Goal: Information Seeking & Learning: Learn about a topic

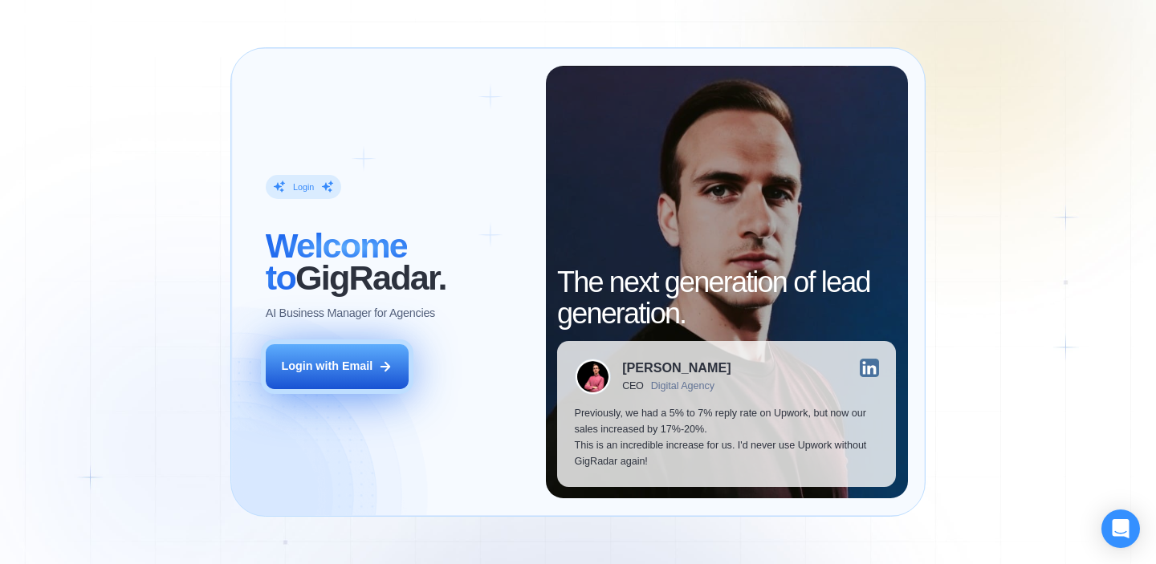
click at [377, 369] on button "Login with Email" at bounding box center [337, 366] width 143 height 45
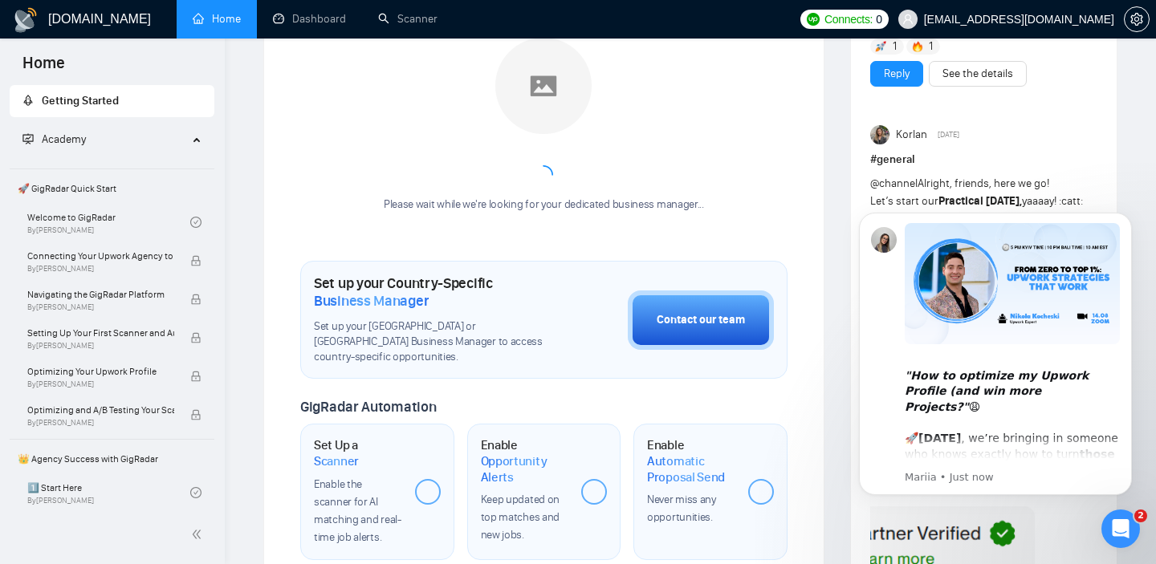
scroll to position [279, 0]
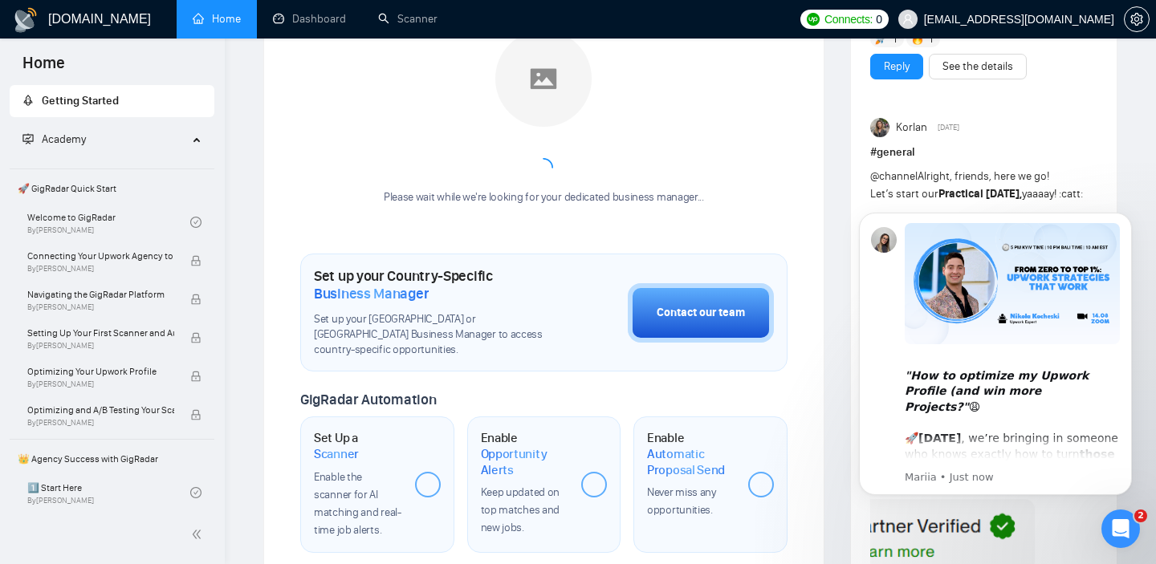
click at [1126, 531] on icon "Open Intercom Messenger" at bounding box center [1121, 529] width 26 height 26
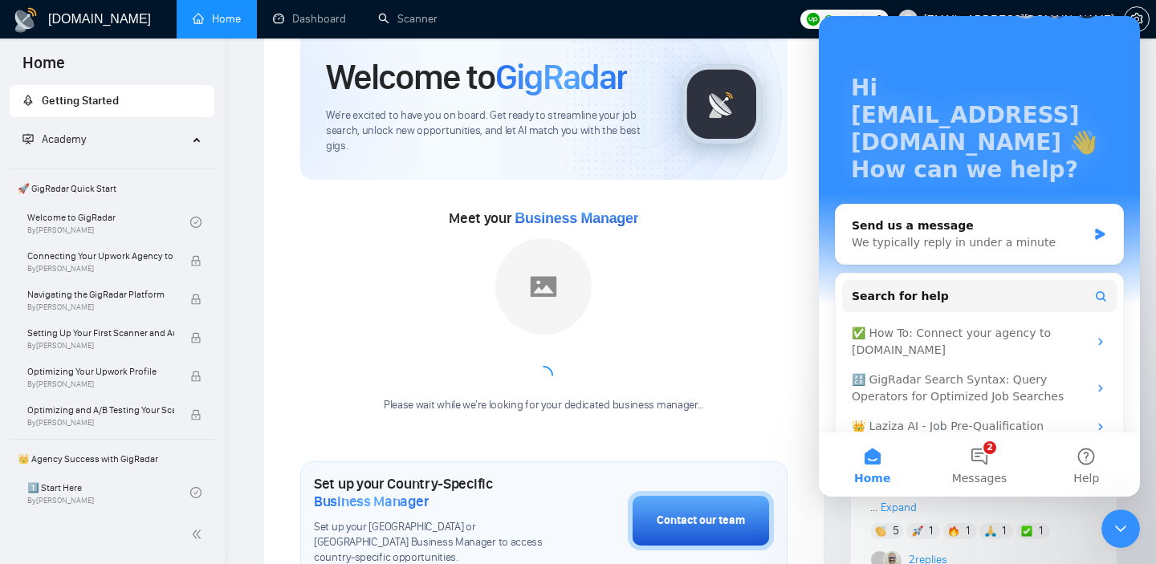
scroll to position [74, 0]
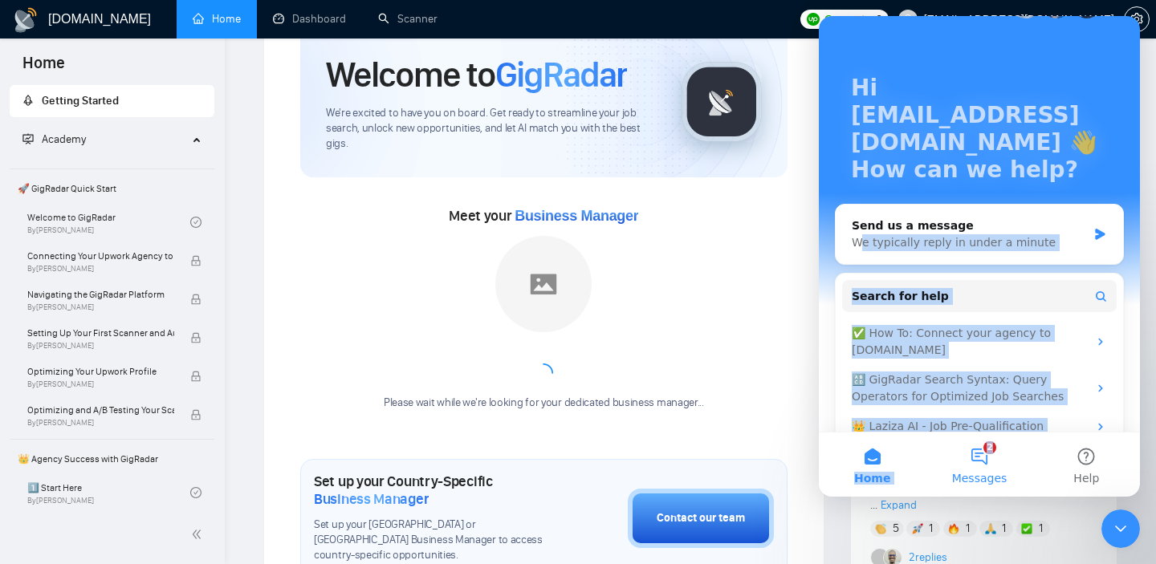
drag, startPoint x: 860, startPoint y: 187, endPoint x: 942, endPoint y: 444, distance: 269.9
click at [942, 444] on div "Hi [EMAIL_ADDRESS][DOMAIN_NAME] 👋 How can we help? Send us a message We typical…" at bounding box center [979, 256] width 321 height 481
click at [973, 452] on button "2 Messages" at bounding box center [979, 465] width 107 height 64
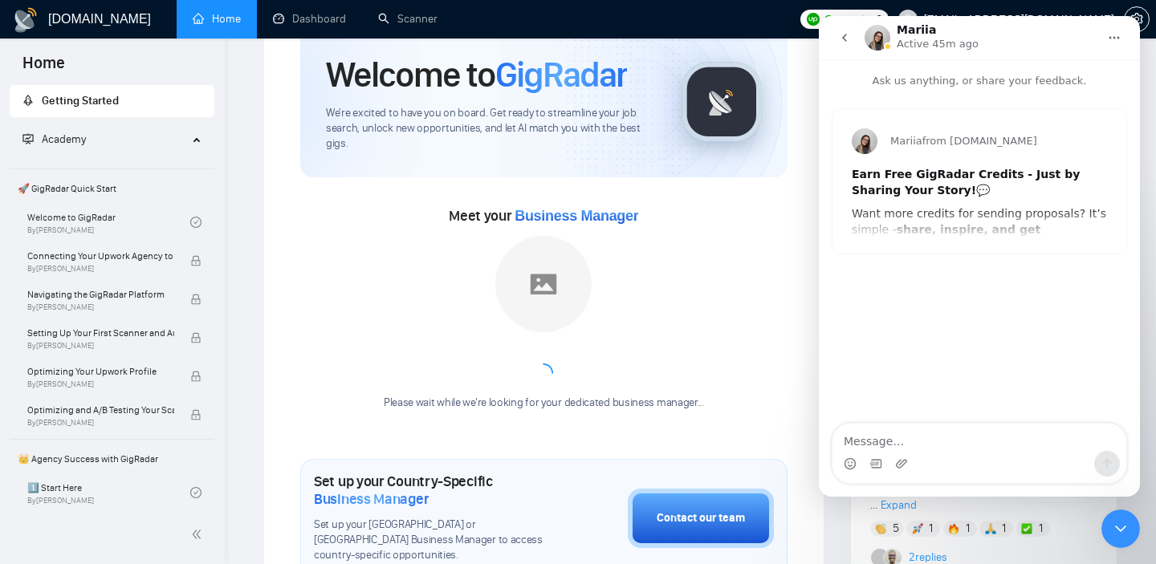
click at [843, 31] on button "go back" at bounding box center [844, 37] width 31 height 31
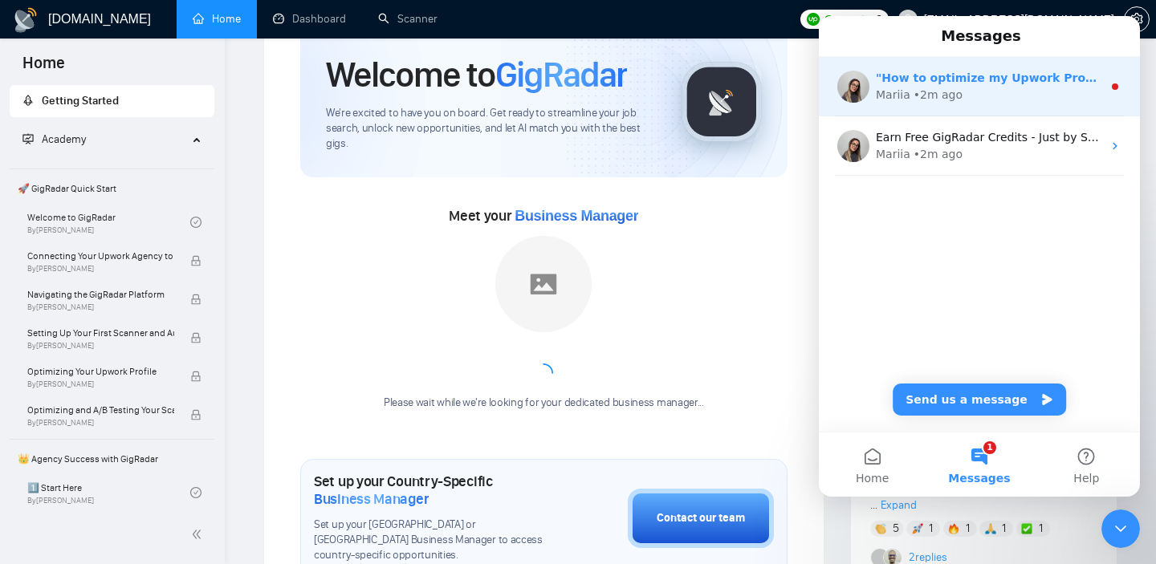
click at [943, 96] on div "• 2m ago" at bounding box center [938, 95] width 49 height 17
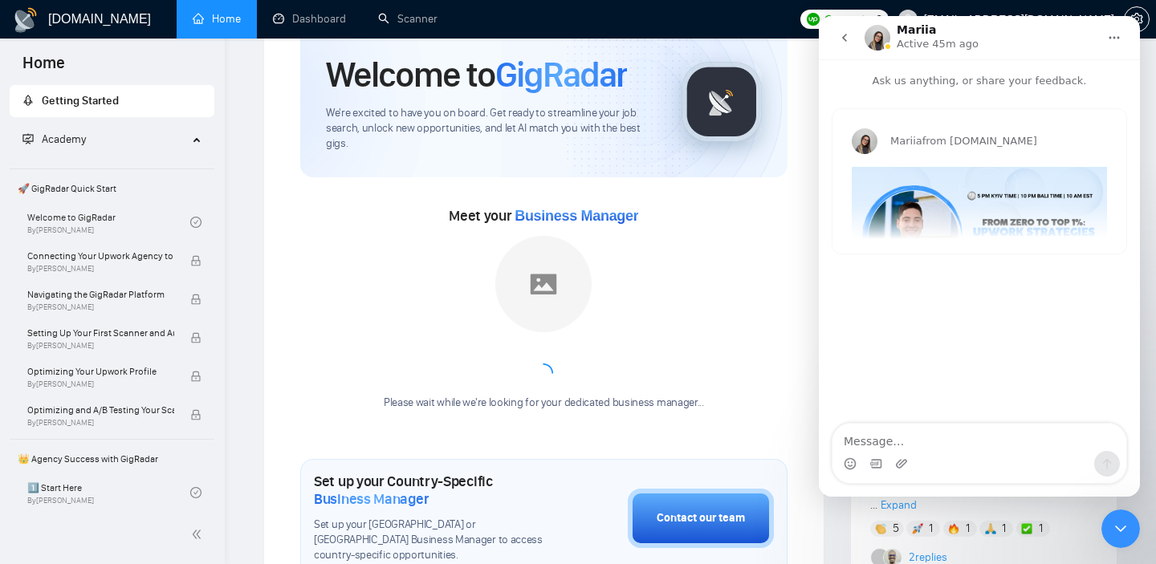
click at [983, 217] on div "Mariia from [DOMAIN_NAME] "How to optimize my Upwork Profile (and win more Proj…" at bounding box center [979, 181] width 294 height 144
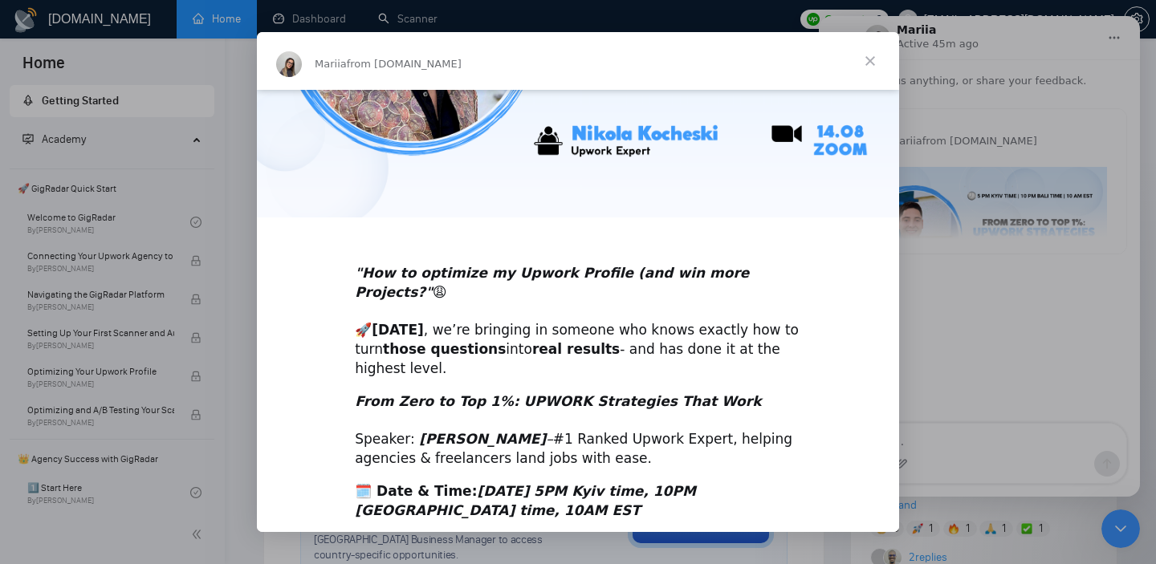
scroll to position [269, 0]
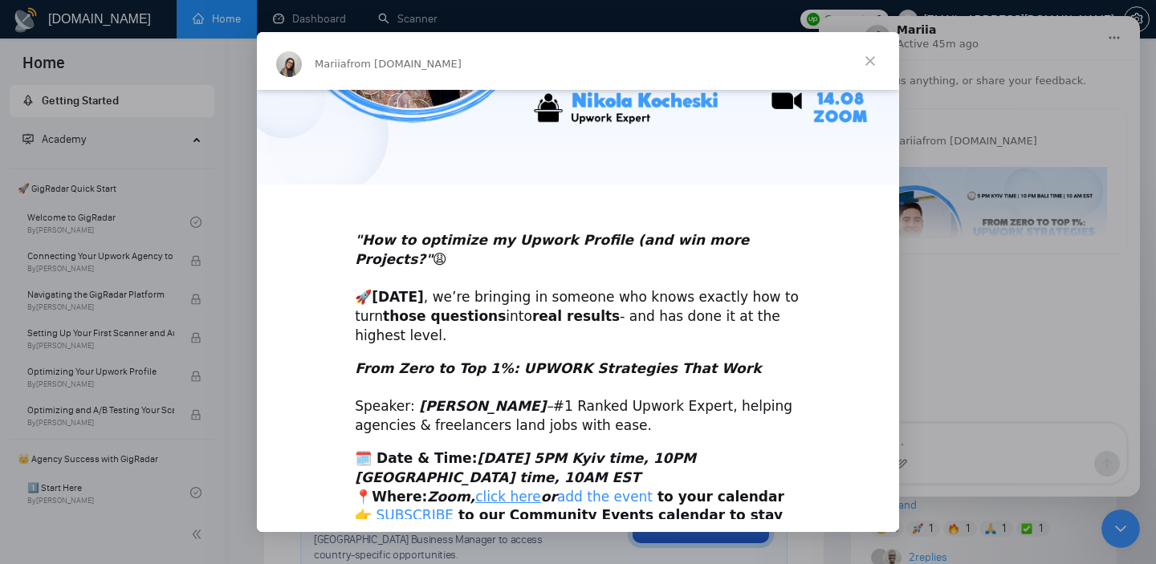
click at [597, 489] on link "add the event" at bounding box center [605, 497] width 96 height 16
click at [433, 507] on link "SUBSCRIBE" at bounding box center [415, 515] width 78 height 16
click at [862, 60] on span "Close" at bounding box center [870, 61] width 58 height 58
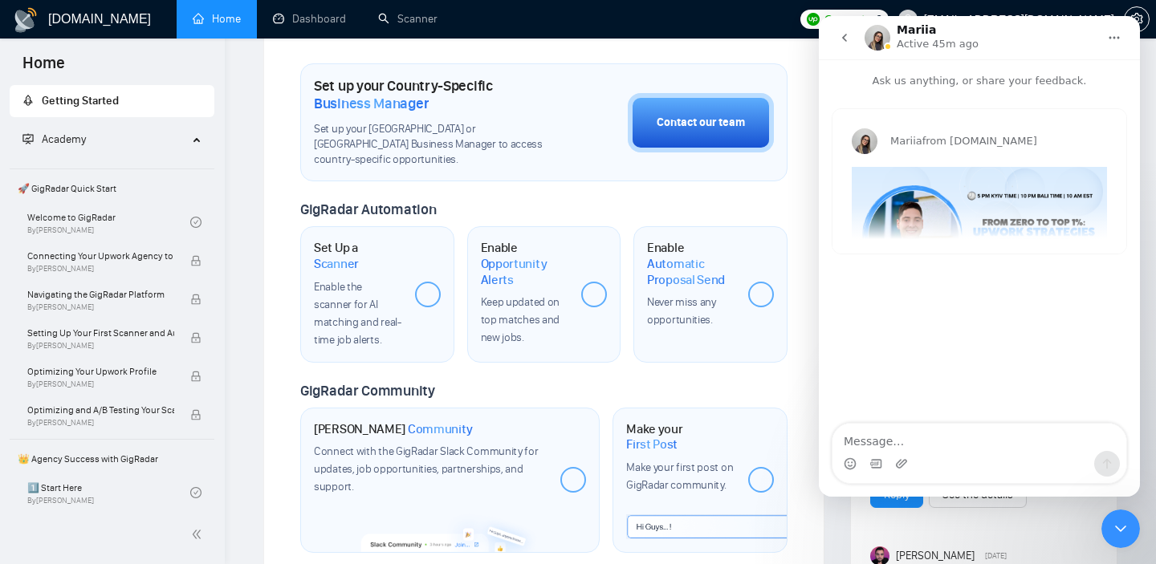
scroll to position [0, 0]
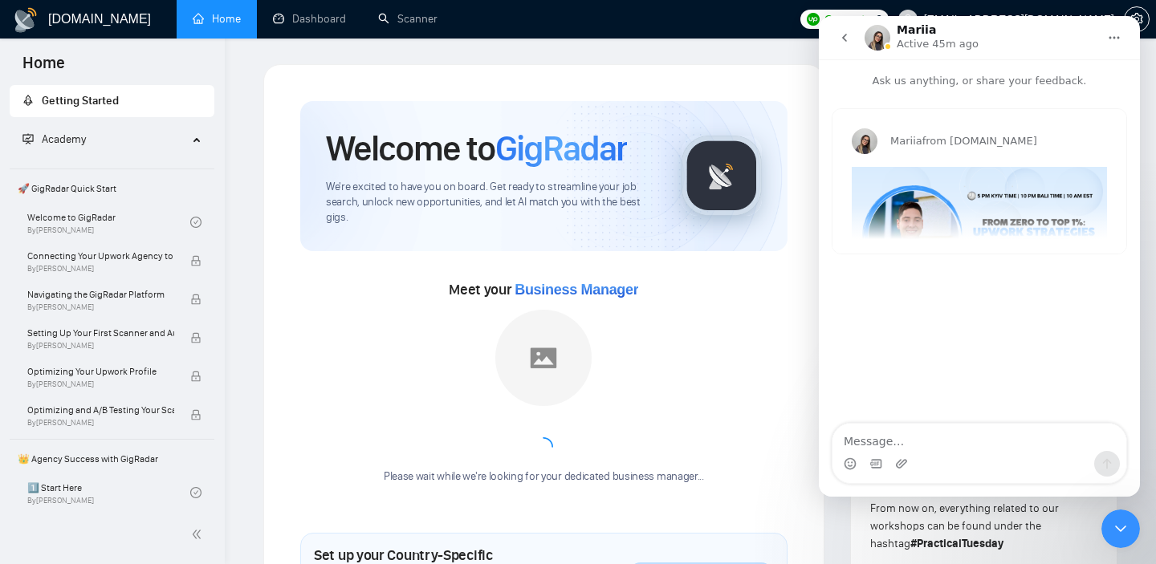
click at [850, 33] on icon "go back" at bounding box center [844, 37] width 13 height 13
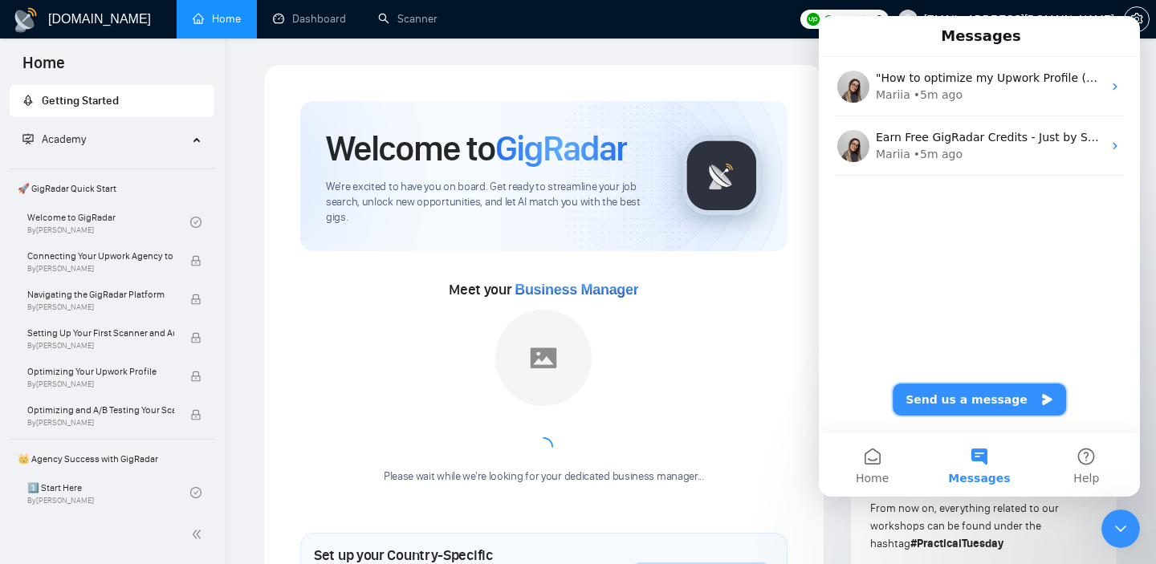
click at [972, 395] on button "Send us a message" at bounding box center [979, 400] width 173 height 32
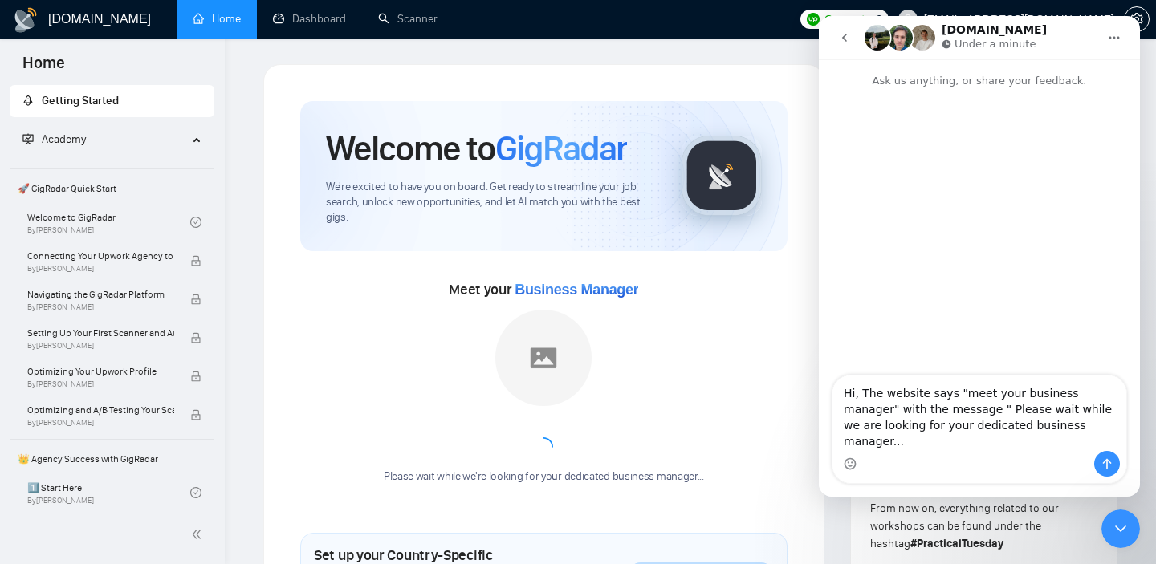
type textarea "Hi, The website says "meet your business manager" with the message " Please wai…"
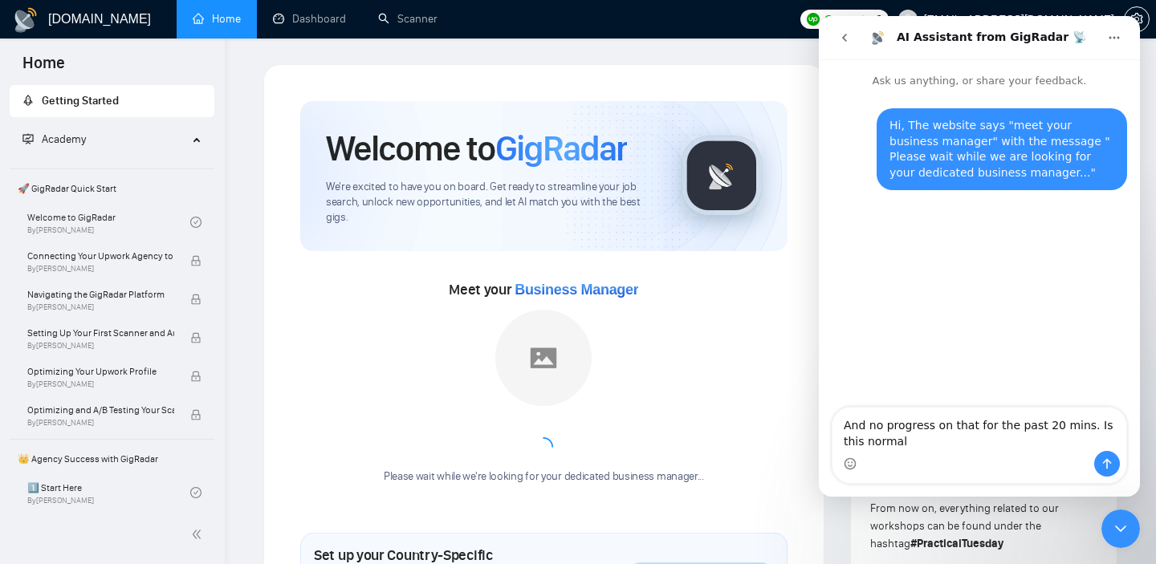
type textarea "And no progress on that for the past 20 mins. Is this normal?"
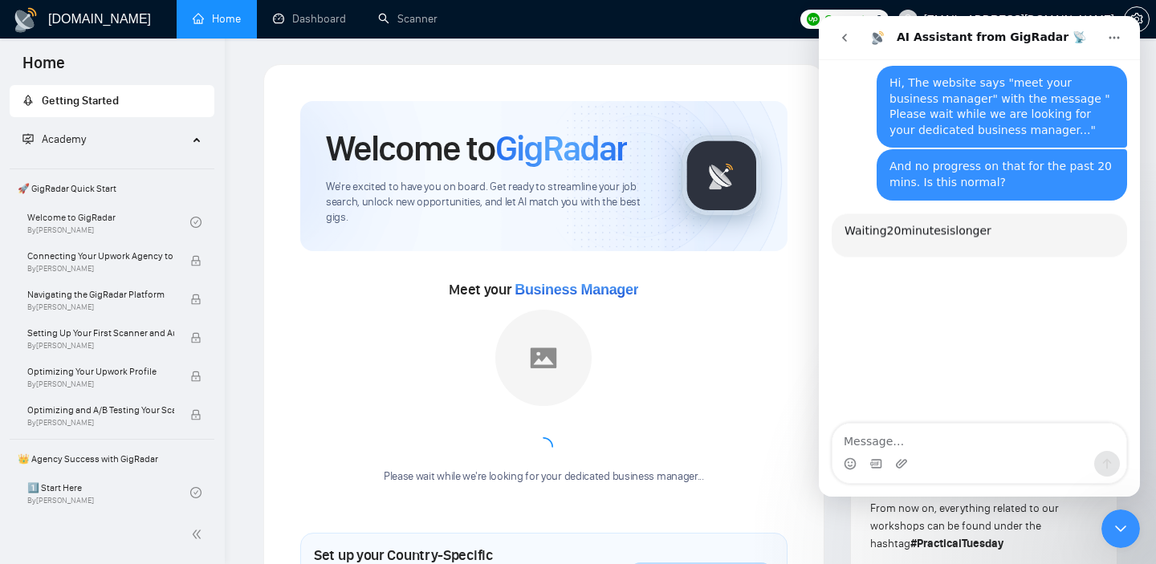
scroll to position [120, 0]
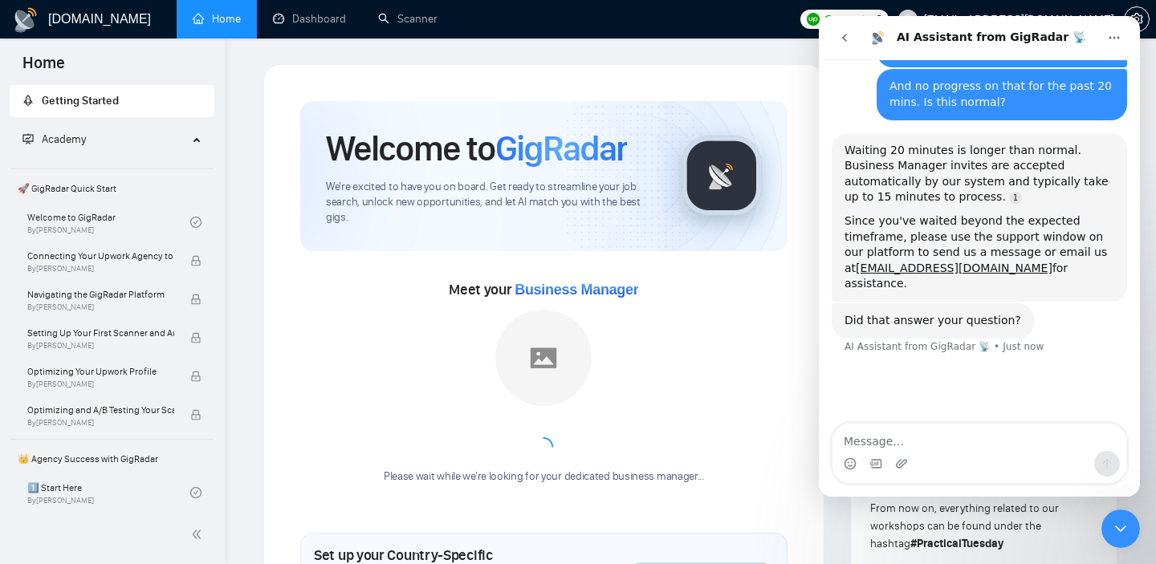
drag, startPoint x: 1069, startPoint y: 282, endPoint x: 843, endPoint y: 146, distance: 263.9
click at [843, 146] on div "Waiting 20 minutes is longer than normal. Business Manager invites are accepted…" at bounding box center [979, 217] width 295 height 169
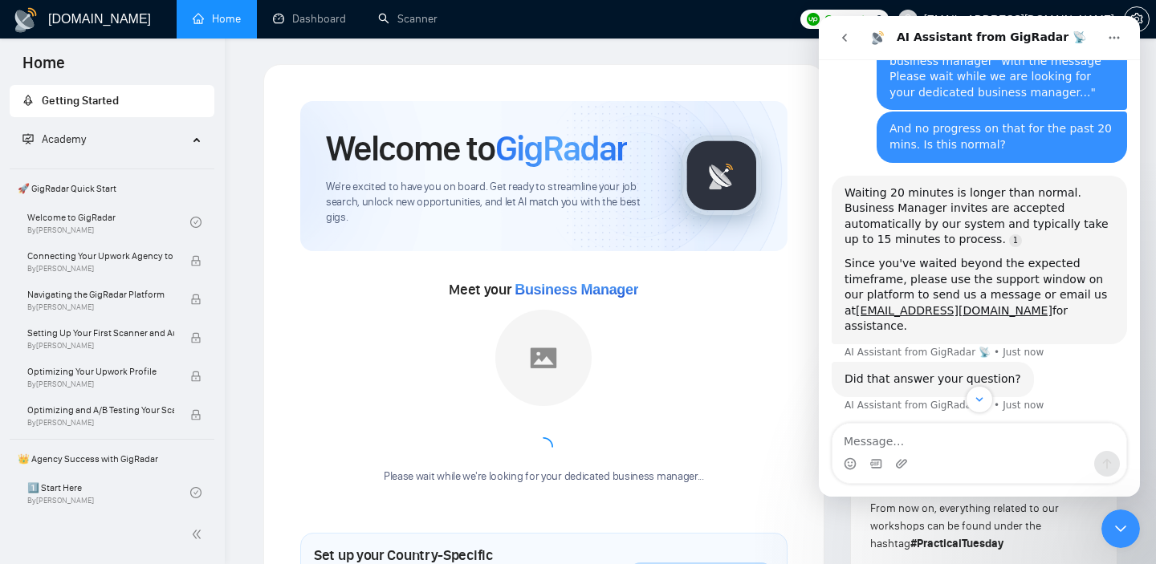
scroll to position [74, 0]
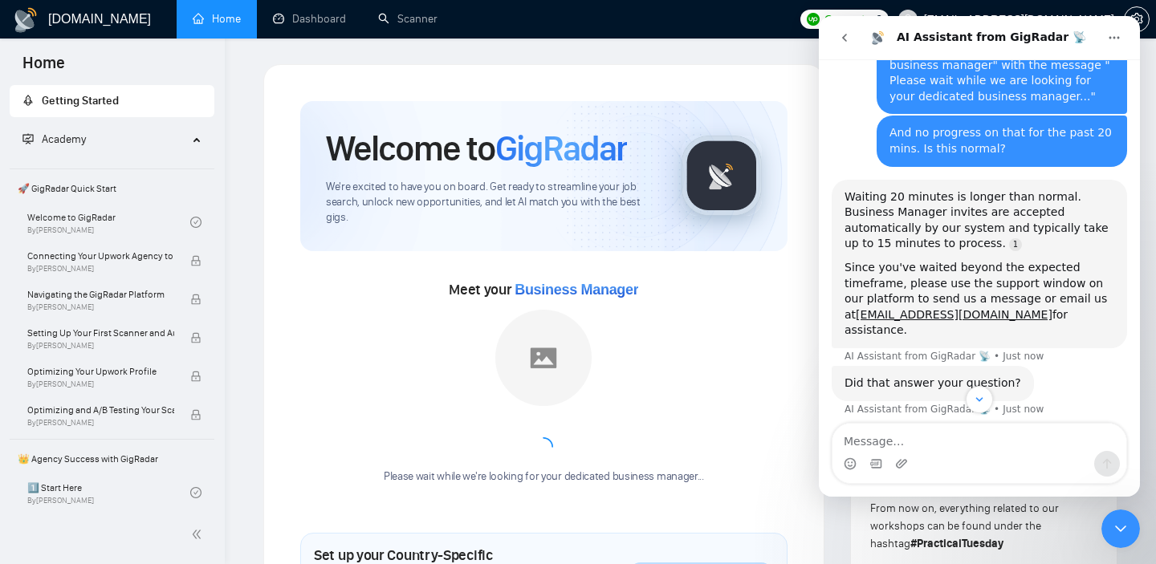
drag, startPoint x: 1067, startPoint y: 383, endPoint x: 938, endPoint y: 142, distance: 272.9
click at [938, 142] on div "Hi, The website says "meet your business manager" with the message " Please wai…" at bounding box center [979, 234] width 295 height 405
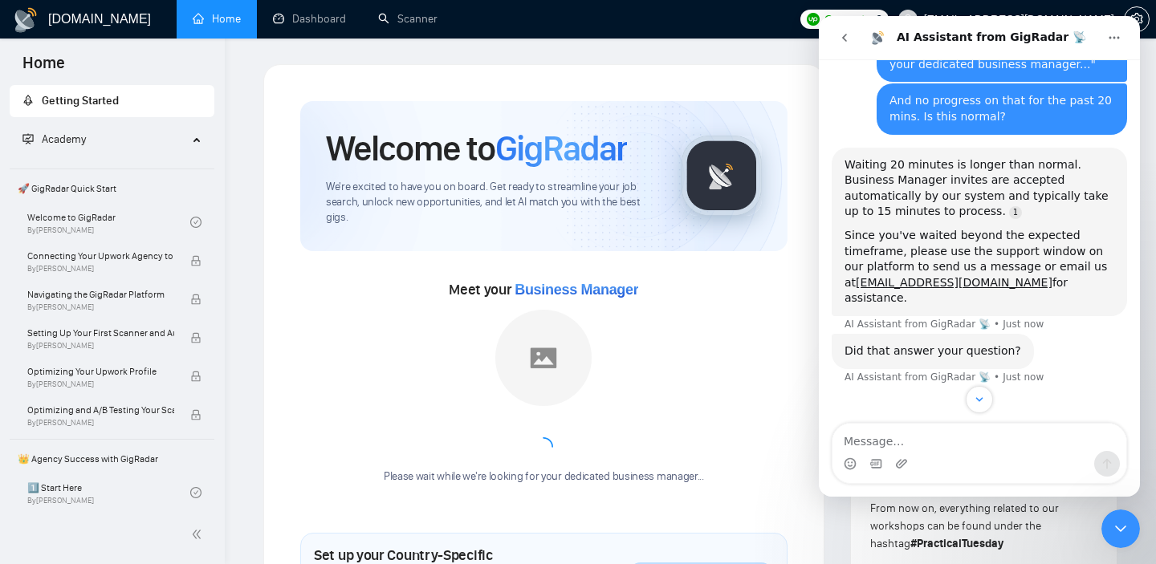
scroll to position [120, 0]
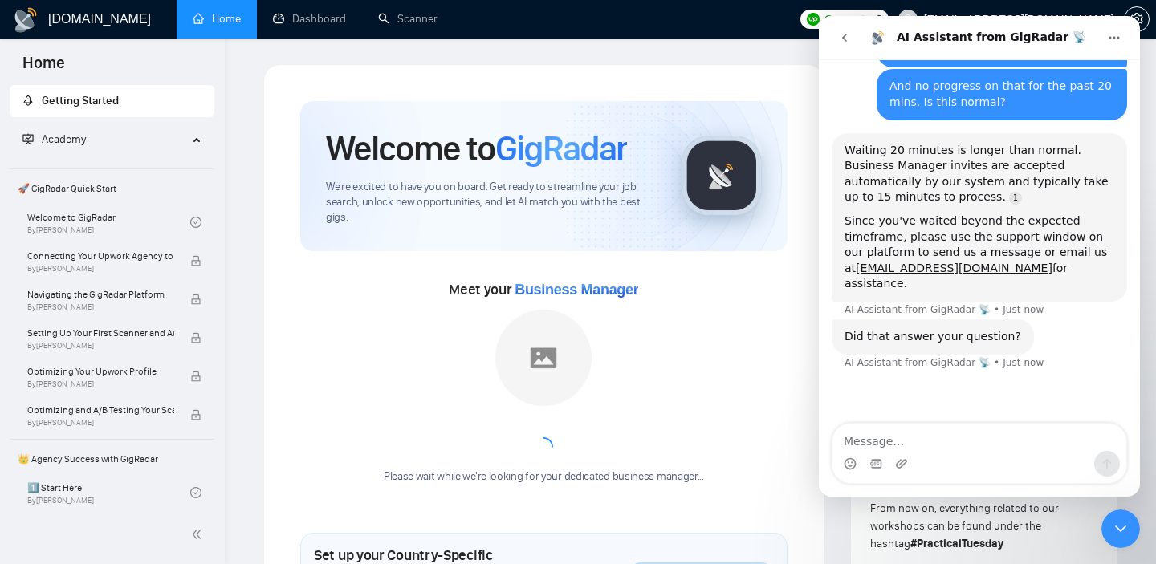
click at [663, 311] on div "Please wait while we're looking for your dedicated business manager..." at bounding box center [544, 397] width 340 height 175
click at [851, 27] on button "go back" at bounding box center [844, 37] width 31 height 31
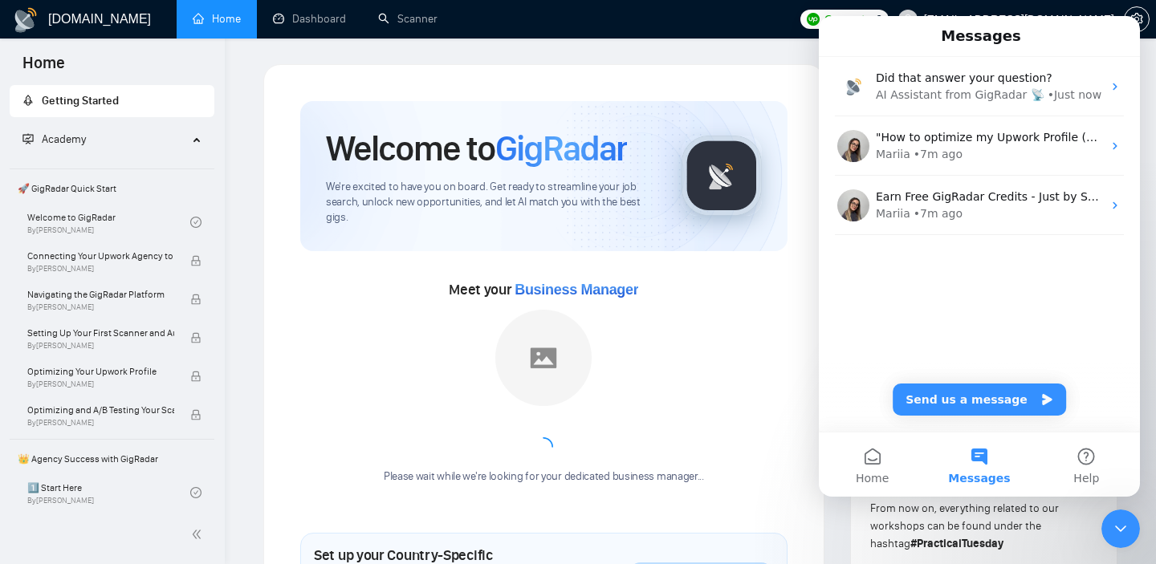
scroll to position [0, 0]
click at [1071, 43] on div "Messages" at bounding box center [979, 35] width 300 height 27
drag, startPoint x: 1072, startPoint y: 30, endPoint x: 1072, endPoint y: 47, distance: 17.7
click at [1072, 43] on div "Messages" at bounding box center [979, 35] width 300 height 27
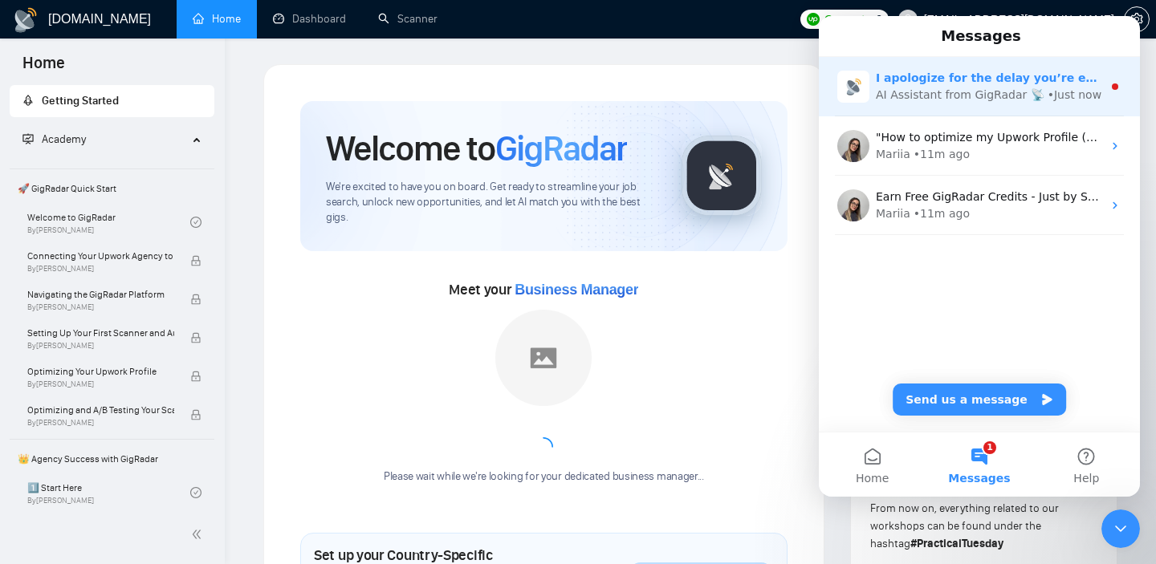
click at [1015, 101] on div "AI Assistant from GigRadar 📡" at bounding box center [960, 95] width 169 height 17
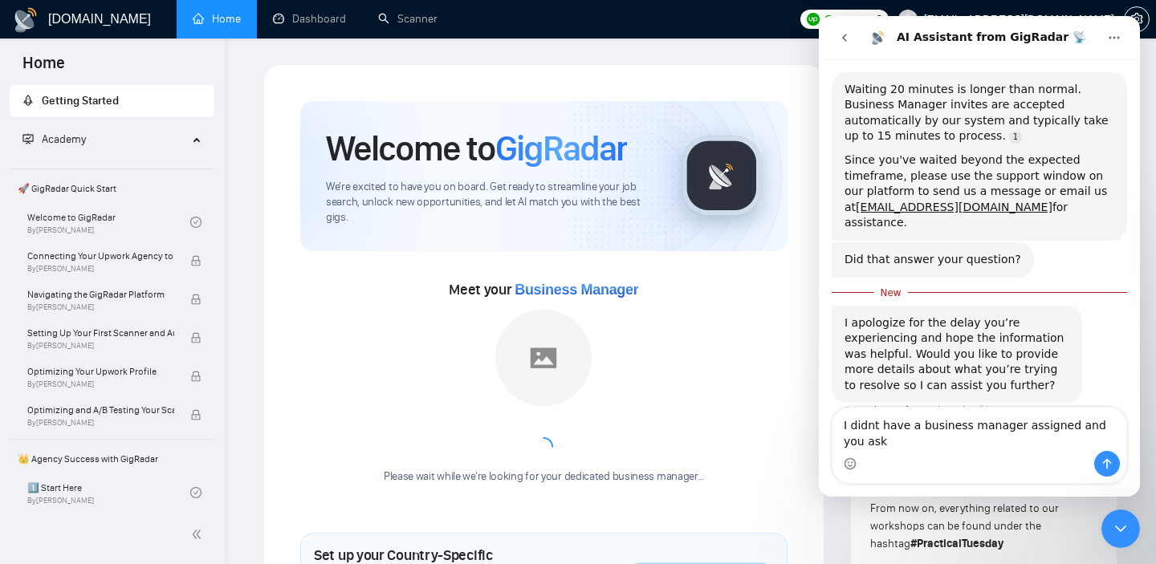
scroll to position [197, 0]
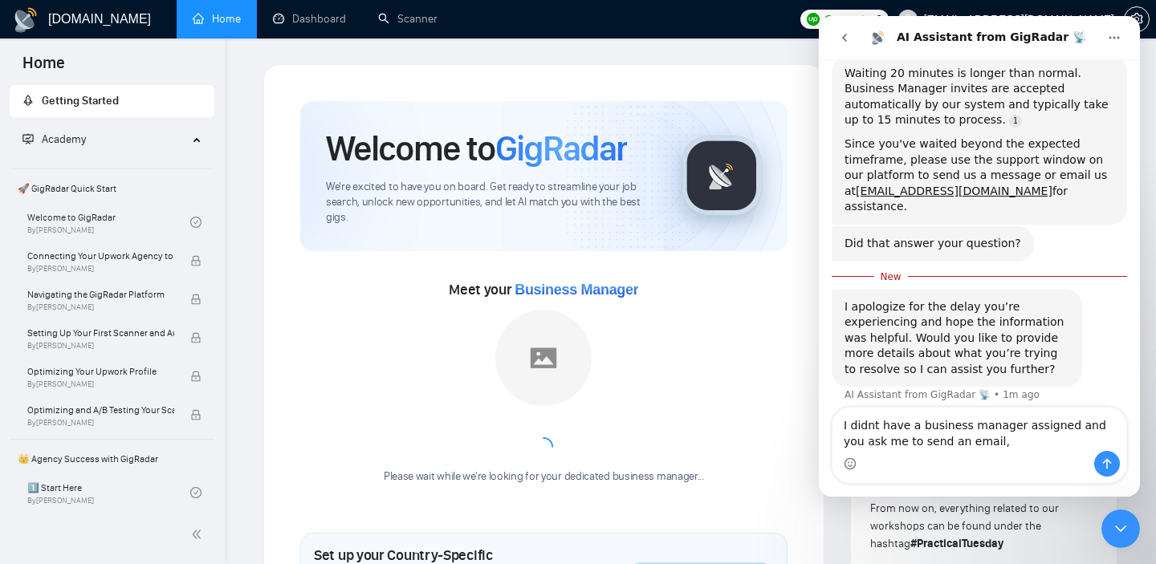
click at [1060, 420] on textarea "I didnt have a business manager assigned and you ask me to send an email," at bounding box center [979, 429] width 294 height 43
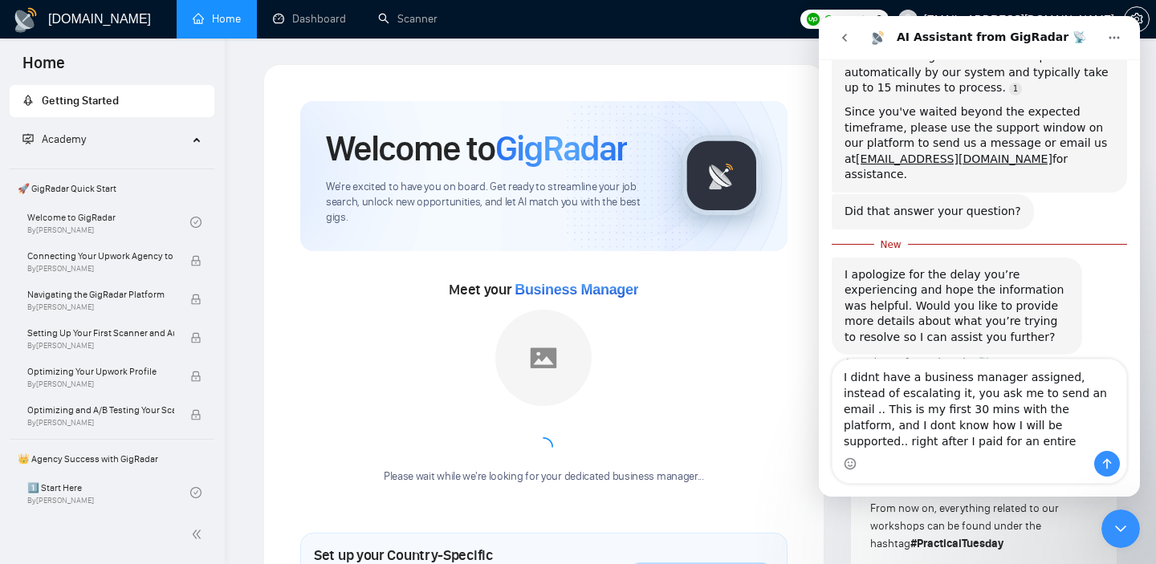
scroll to position [246, 0]
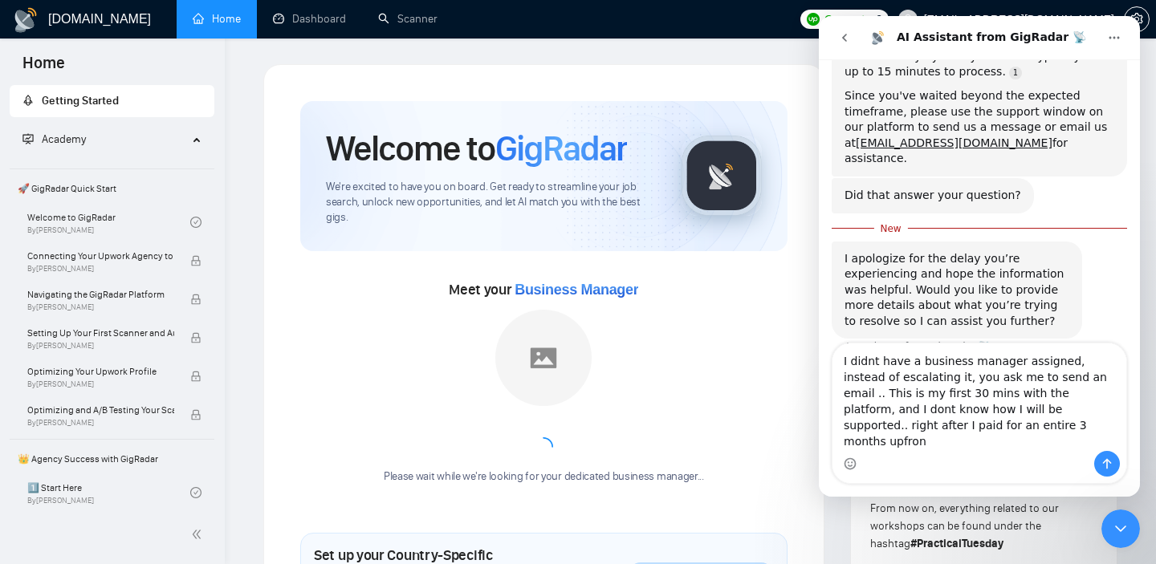
type textarea "I didnt have a business manager assigned, instead of escalating it, you ask me …"
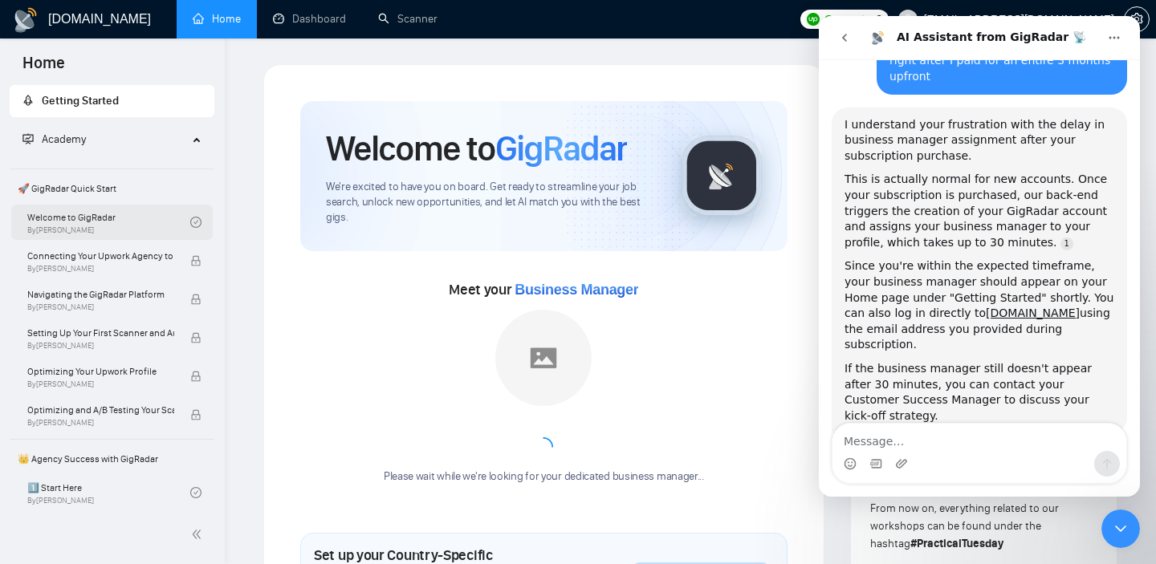
scroll to position [614, 0]
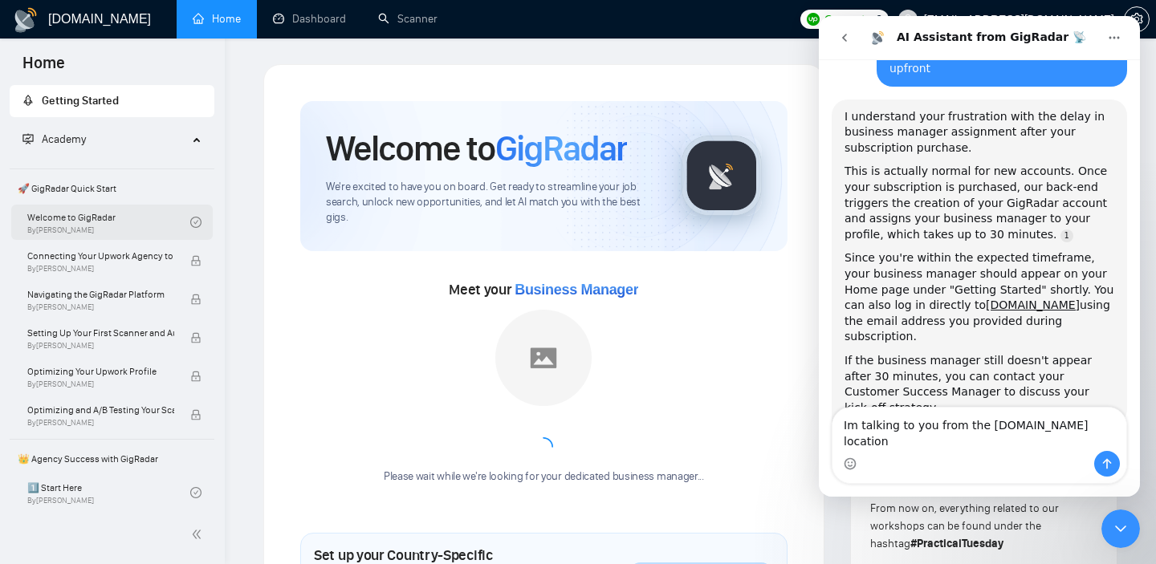
type textarea "Im talking to you from the [DOMAIN_NAME] location!"
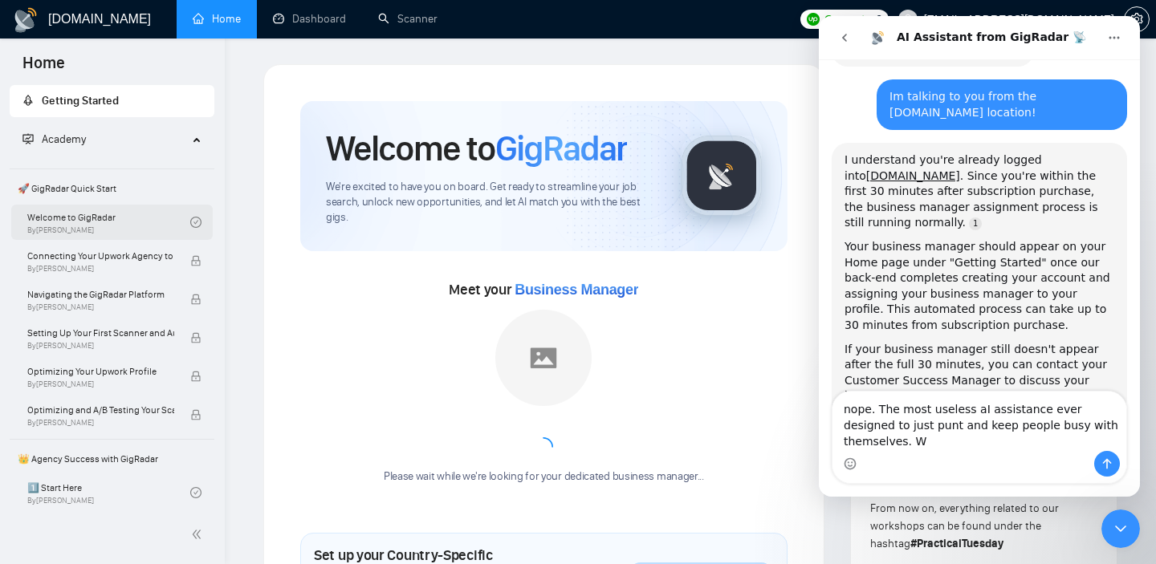
scroll to position [1022, 0]
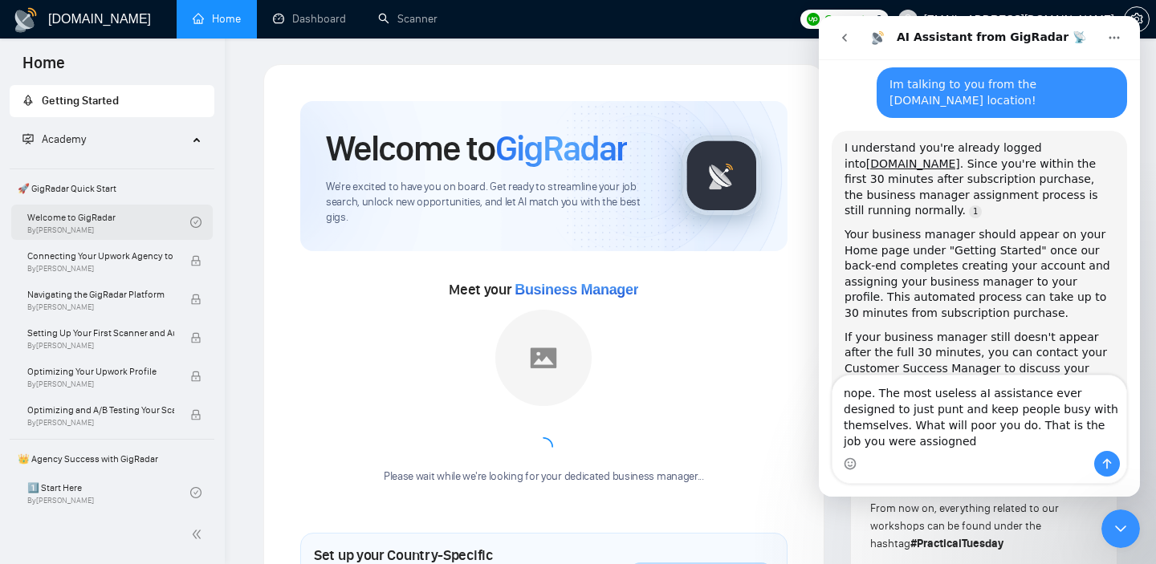
type textarea "nope. The most useless aI assistance ever designed to just punt and keep people…"
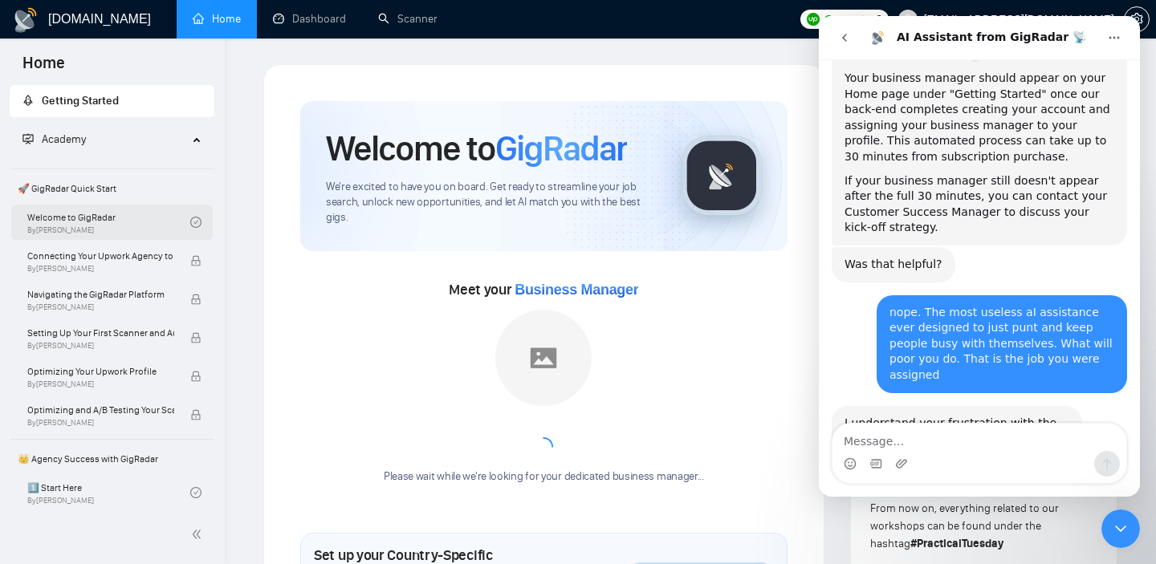
scroll to position [1200, 0]
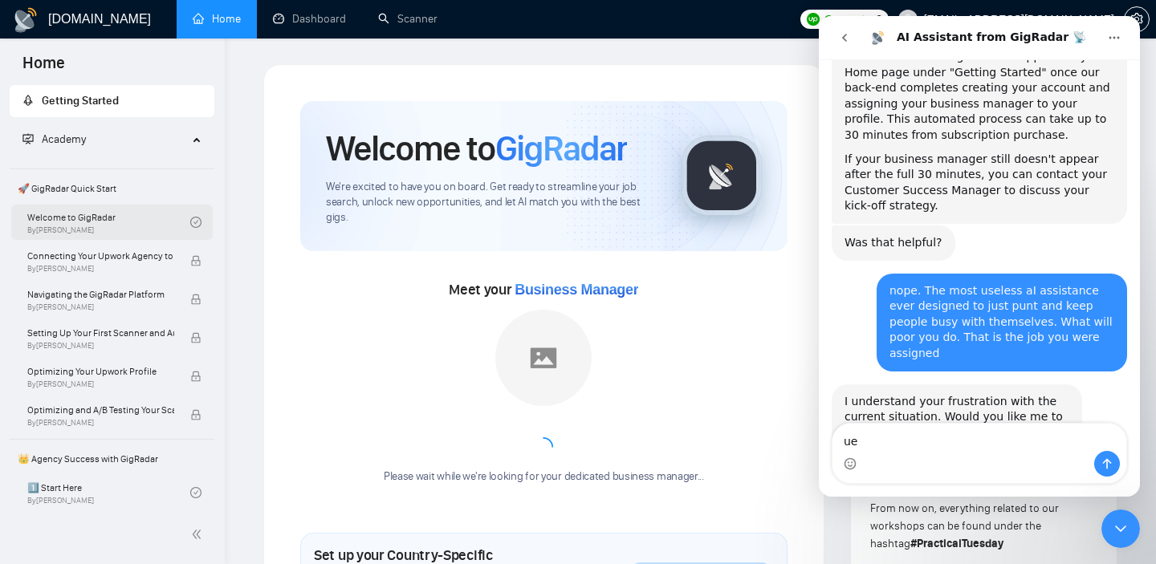
type textarea "u"
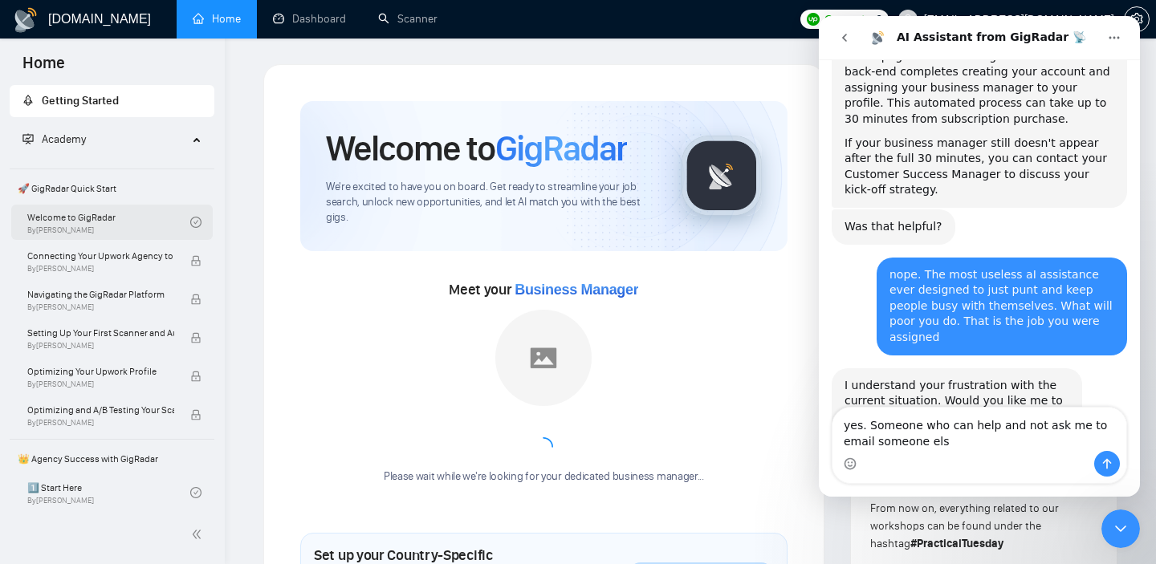
type textarea "yes. Someone who can help and not ask me to email someone else"
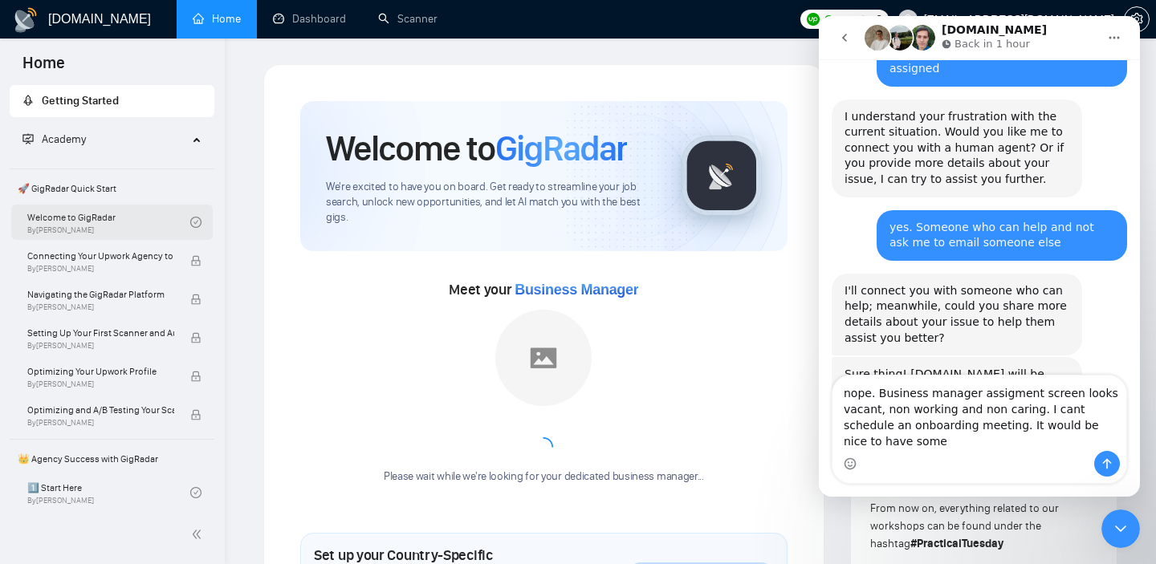
scroll to position [1504, 0]
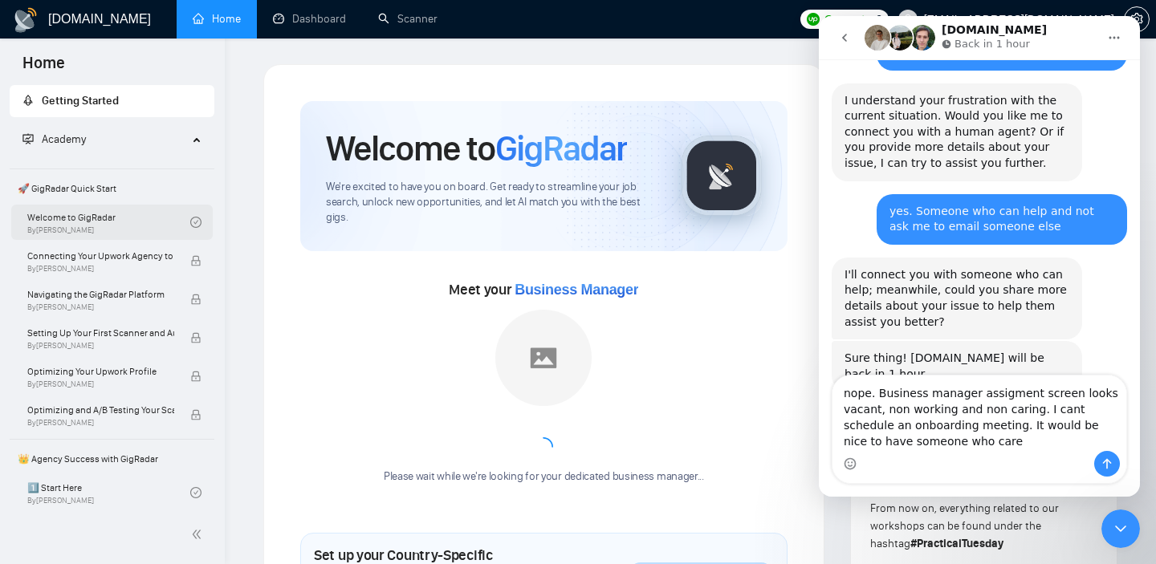
type textarea "nope. Business manager assigment screen looks vacant, non working and non carin…"
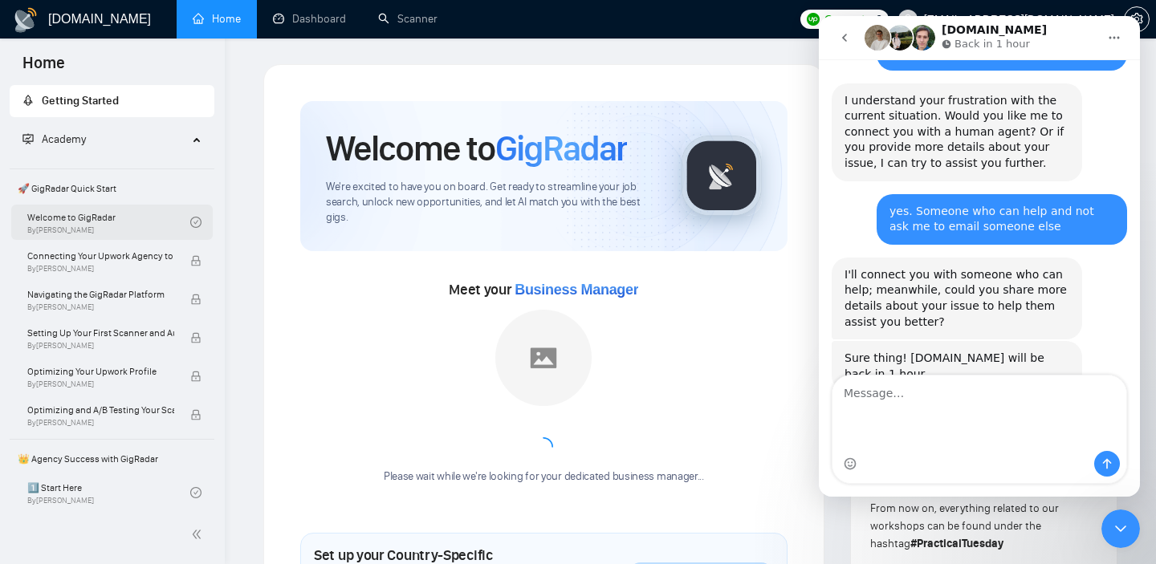
scroll to position [1551, 0]
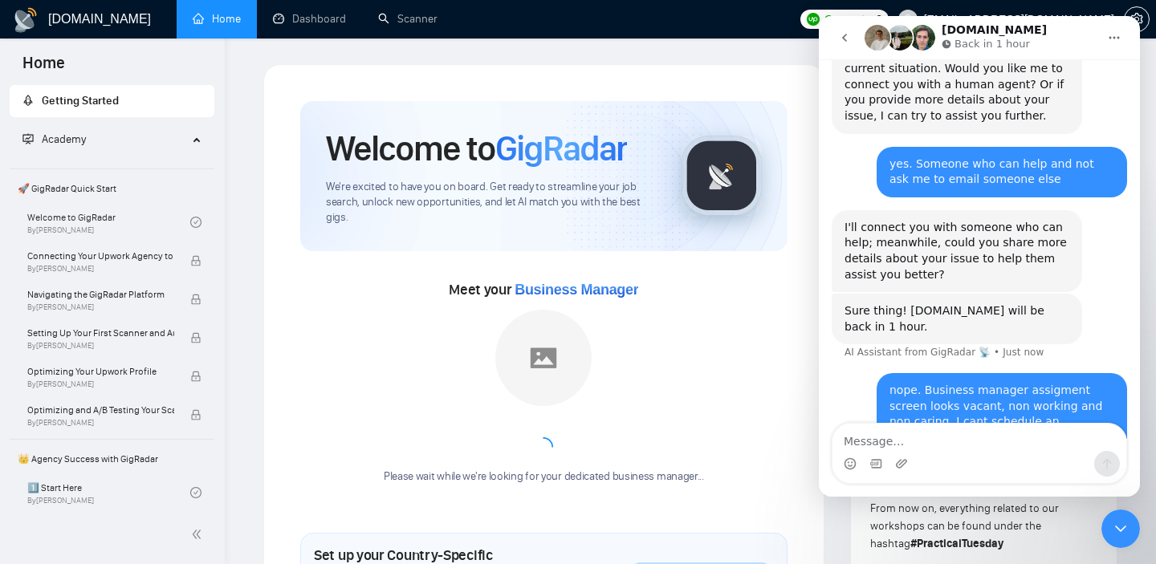
click at [885, 39] on img "Intercom messenger" at bounding box center [878, 38] width 26 height 26
click at [901, 39] on img "Intercom messenger" at bounding box center [900, 38] width 26 height 26
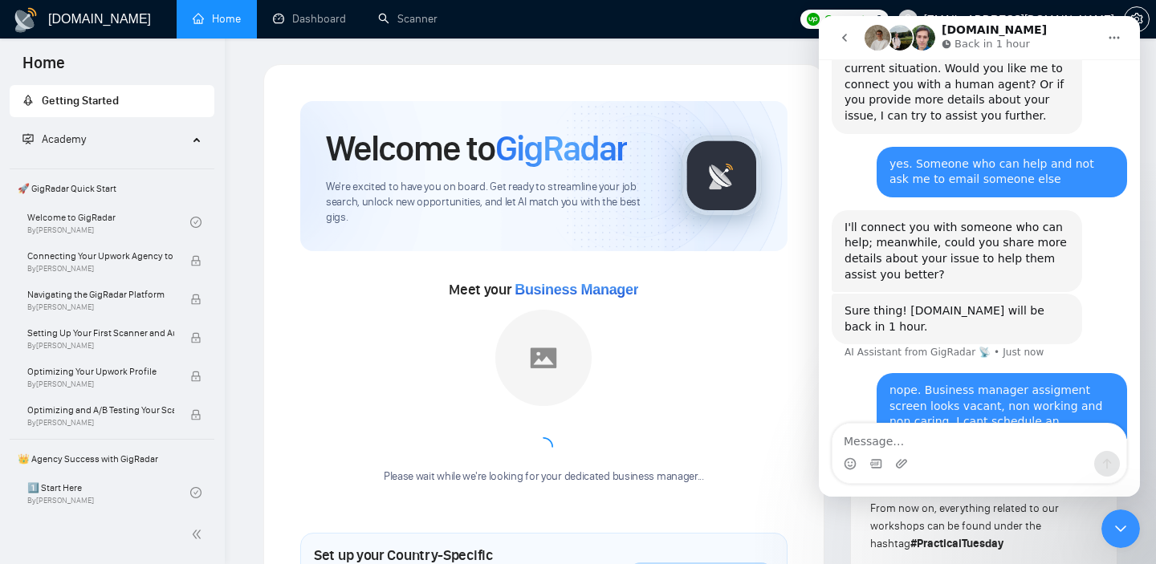
click at [606, 370] on div "Please wait while we're looking for your dedicated business manager..." at bounding box center [544, 397] width 340 height 175
click at [563, 347] on img at bounding box center [543, 358] width 96 height 96
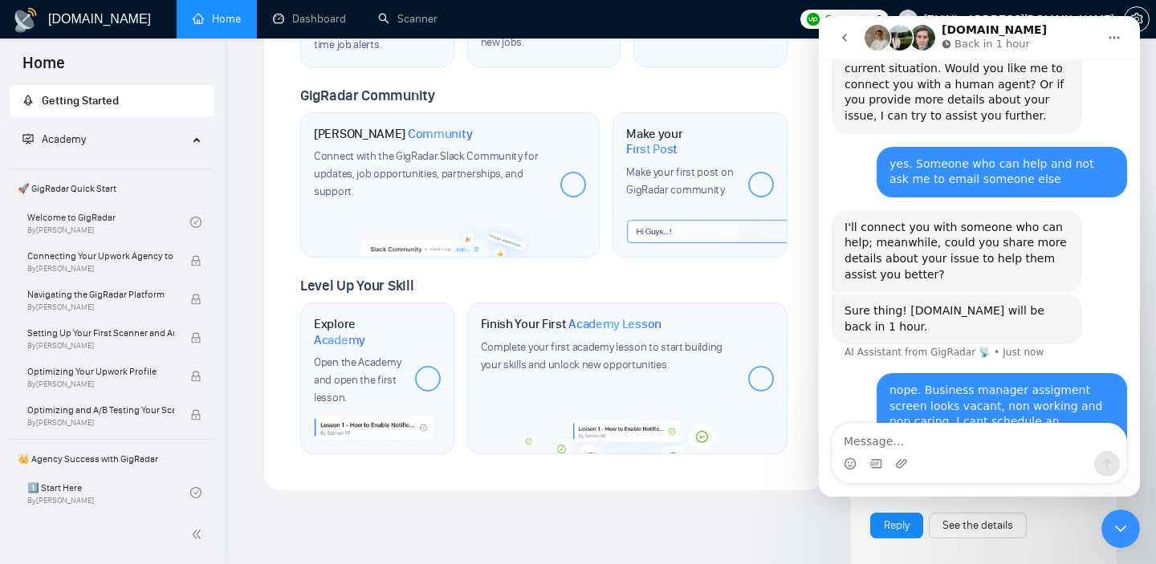
scroll to position [587, 0]
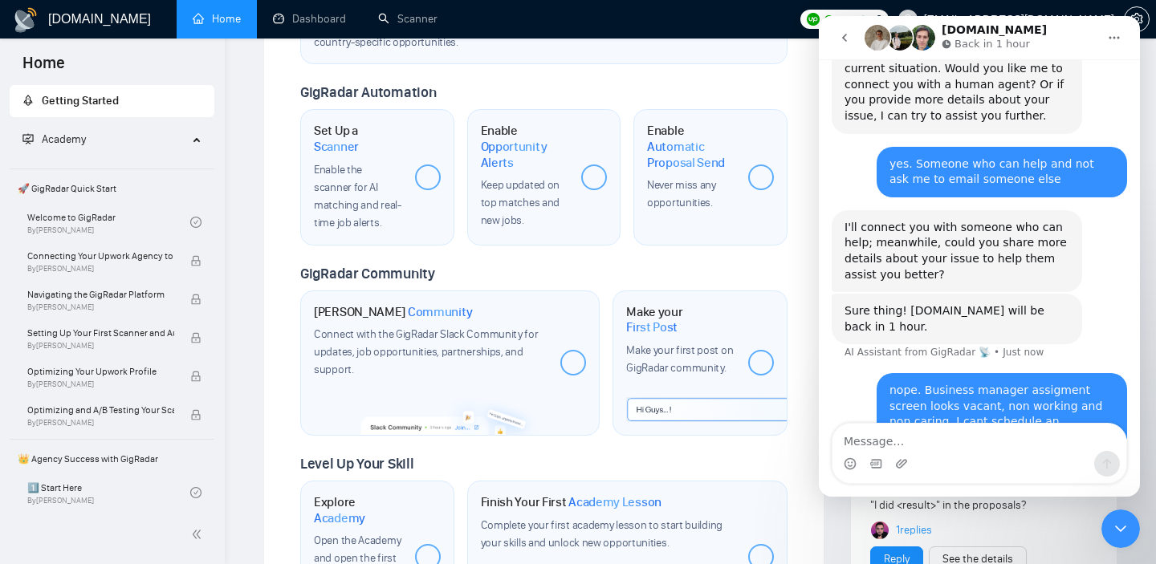
click at [423, 173] on div at bounding box center [428, 178] width 26 height 26
click at [429, 178] on div at bounding box center [428, 178] width 26 height 26
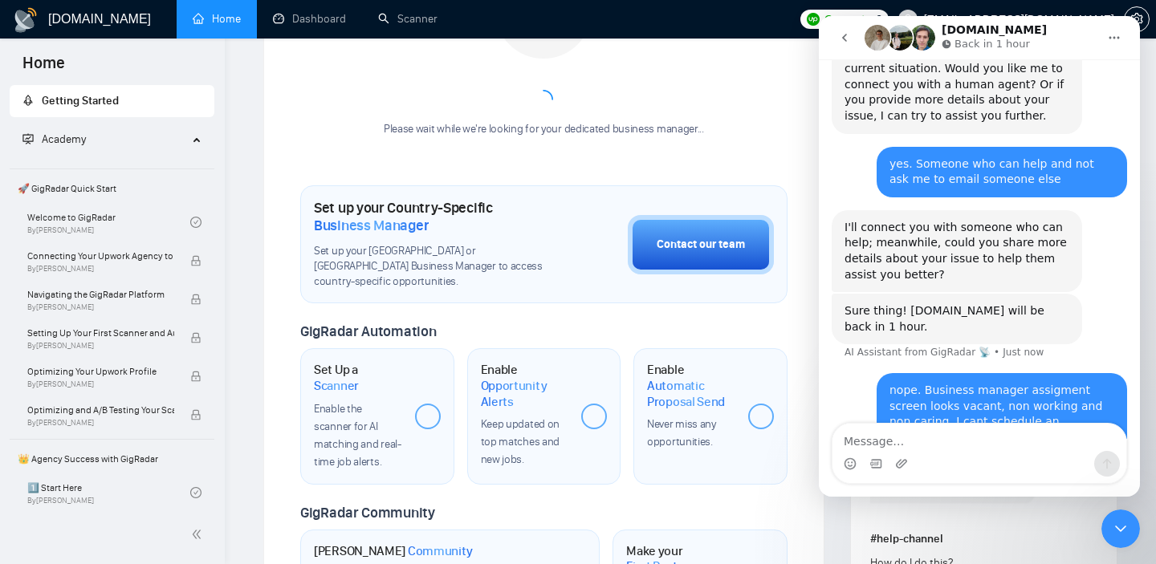
scroll to position [273, 0]
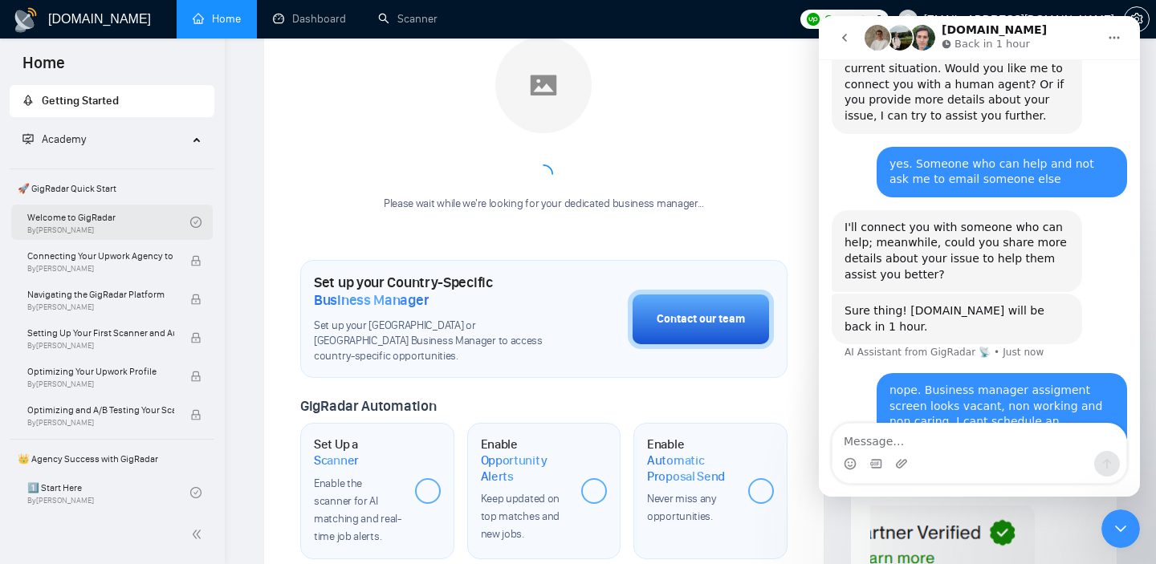
click at [96, 214] on link "Welcome to GigRadar By [PERSON_NAME]" at bounding box center [108, 222] width 163 height 35
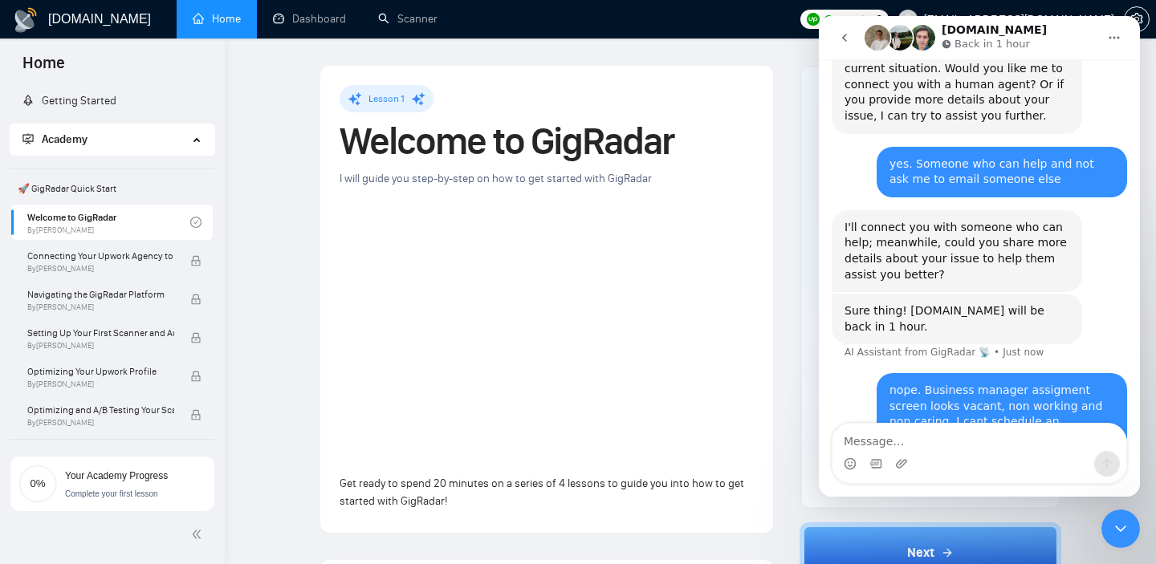
click at [1113, 36] on icon "Home" at bounding box center [1114, 37] width 13 height 13
click at [842, 43] on icon "go back" at bounding box center [844, 37] width 13 height 13
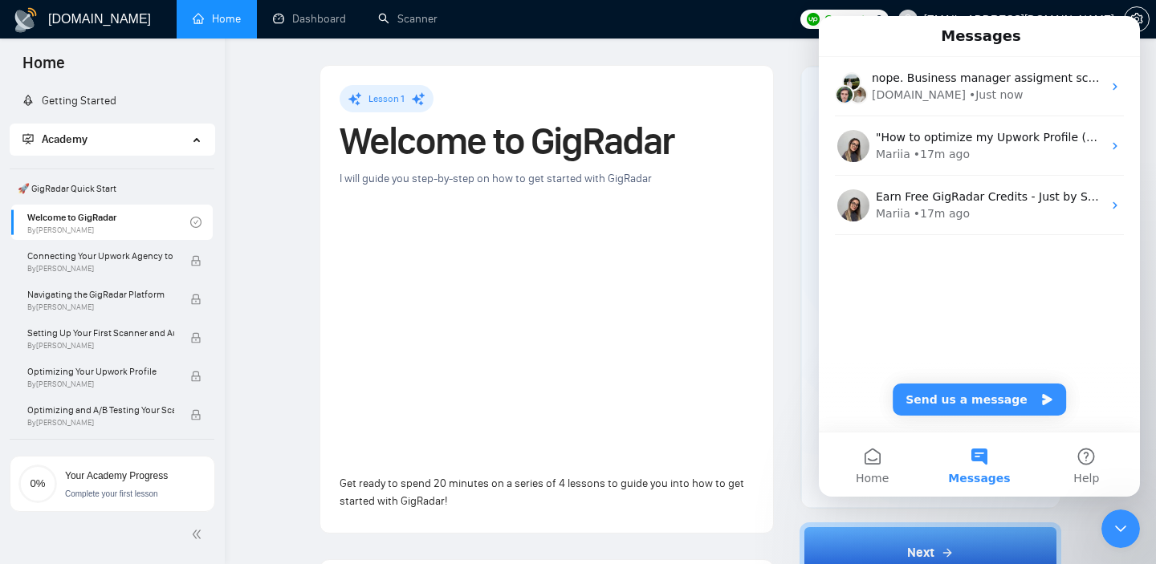
scroll to position [1022, 0]
click at [840, 42] on div "Messages" at bounding box center [979, 35] width 300 height 27
click at [883, 473] on span "Home" at bounding box center [872, 478] width 33 height 11
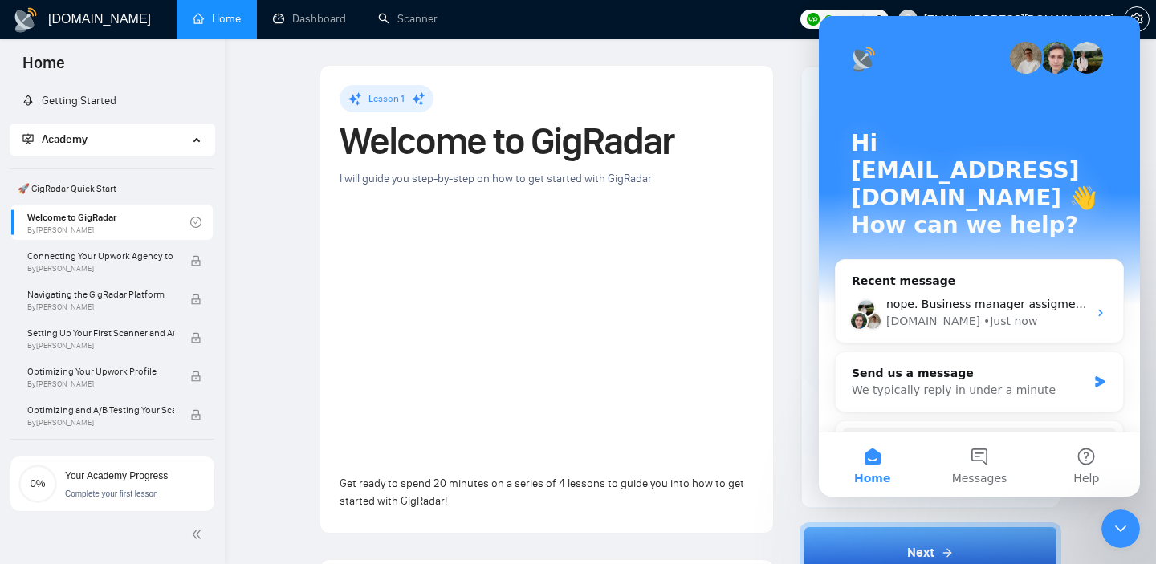
click at [1125, 531] on icon "Close Intercom Messenger" at bounding box center [1120, 528] width 19 height 19
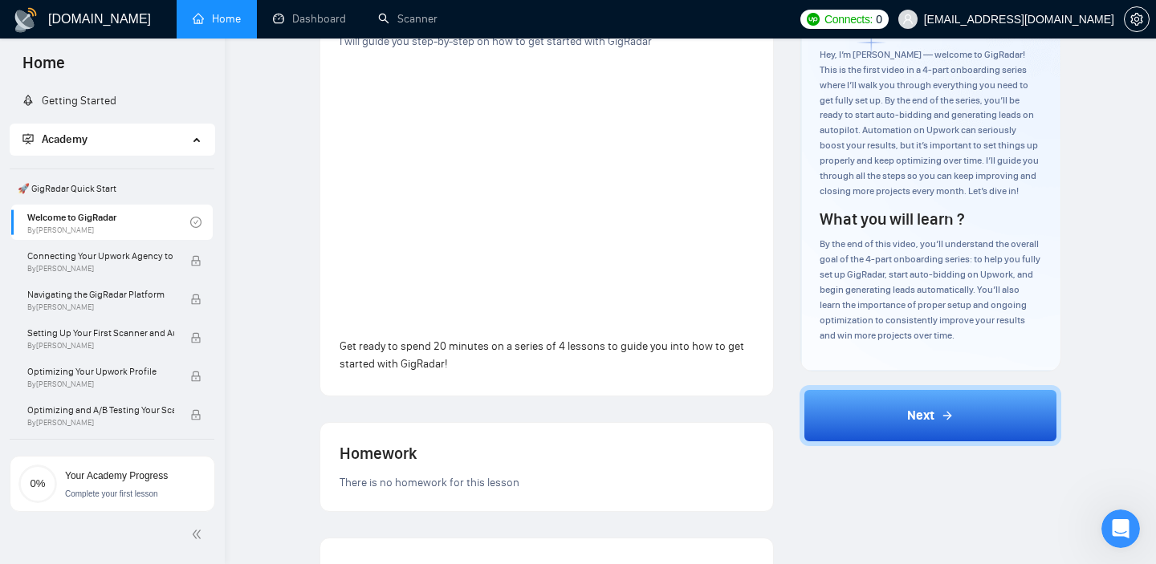
scroll to position [124, 0]
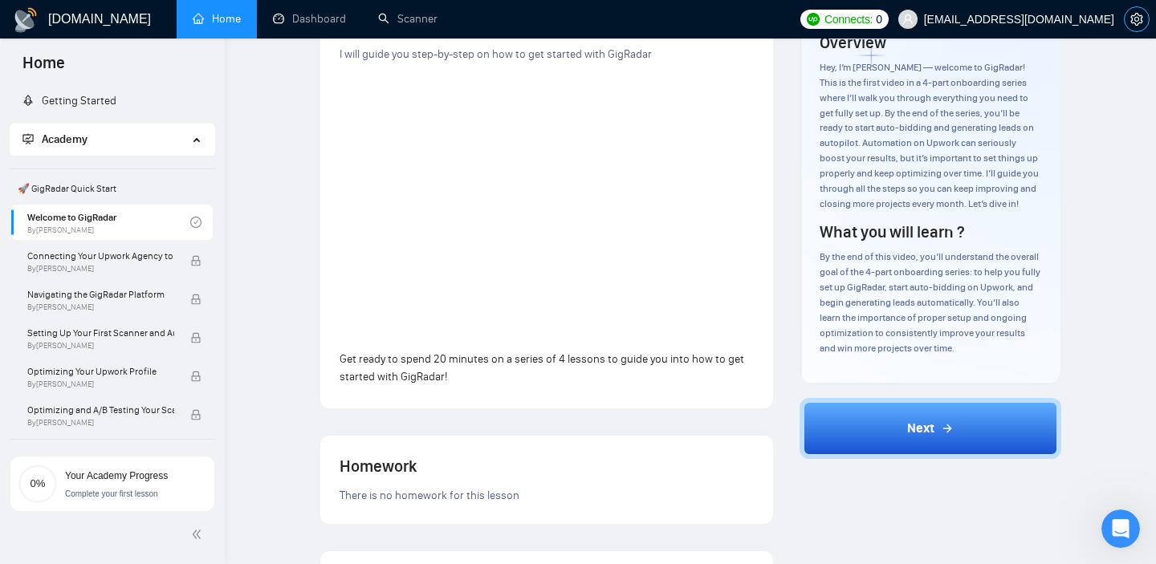
click at [1137, 17] on icon "setting" at bounding box center [1136, 19] width 12 height 13
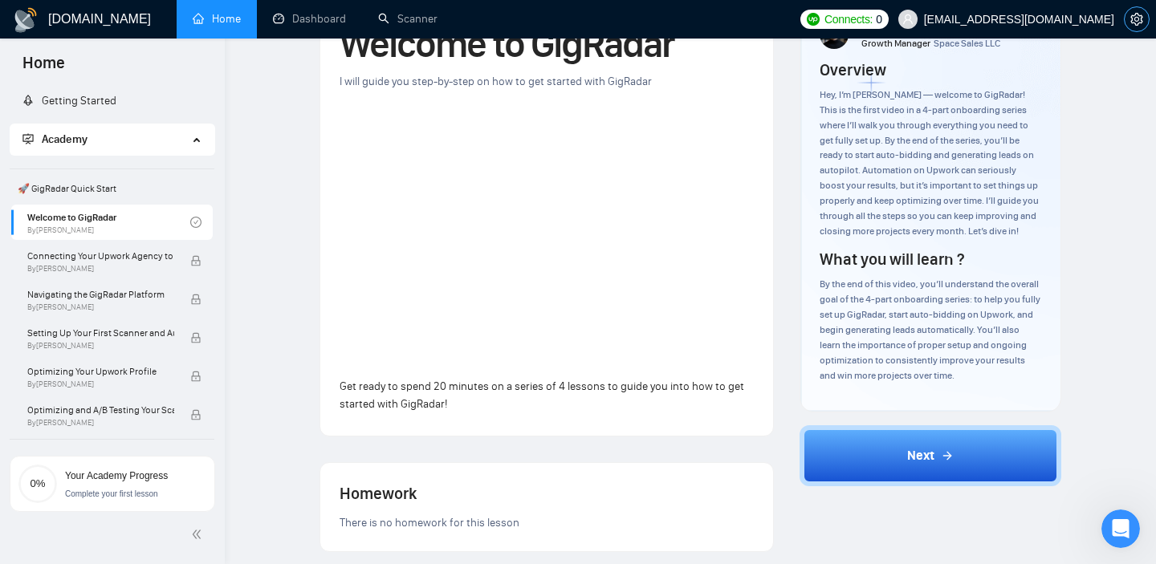
scroll to position [101, 0]
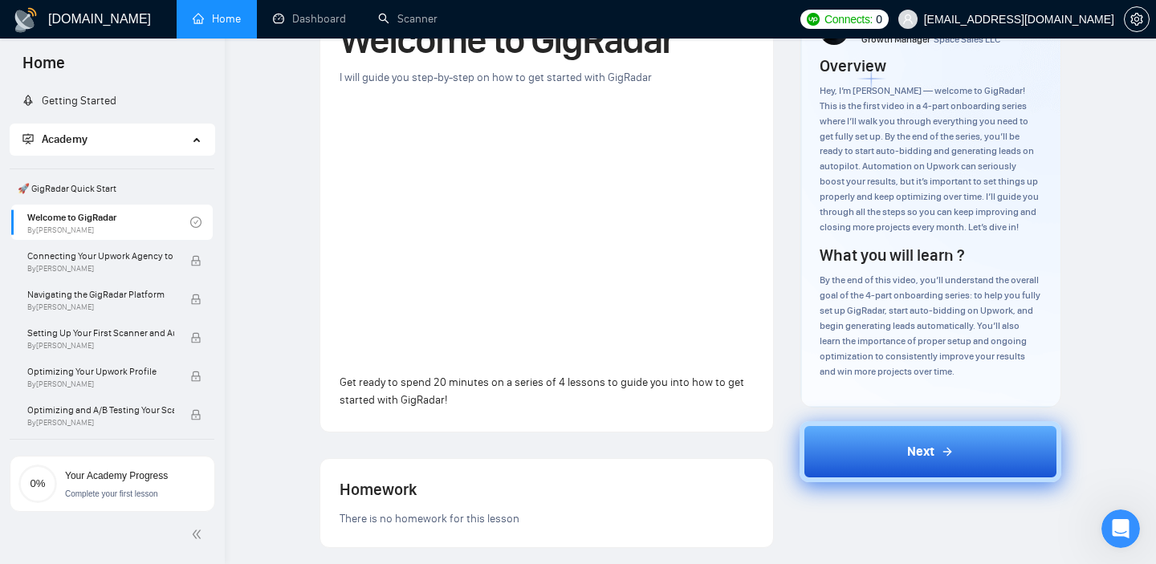
click at [901, 454] on button "Next" at bounding box center [931, 451] width 262 height 61
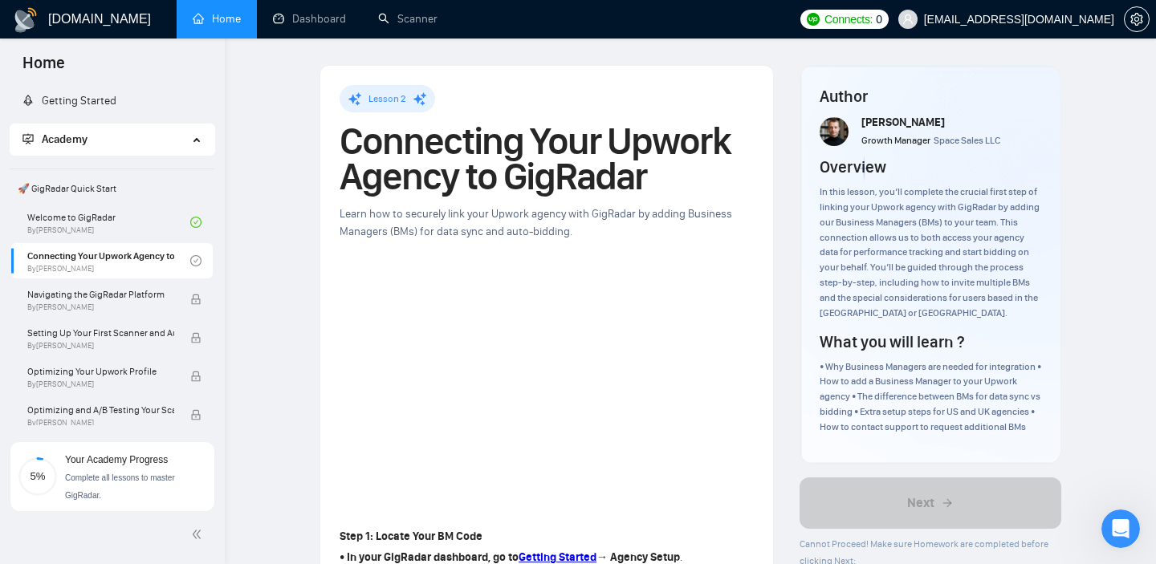
click at [241, 26] on link "Home" at bounding box center [217, 19] width 48 height 14
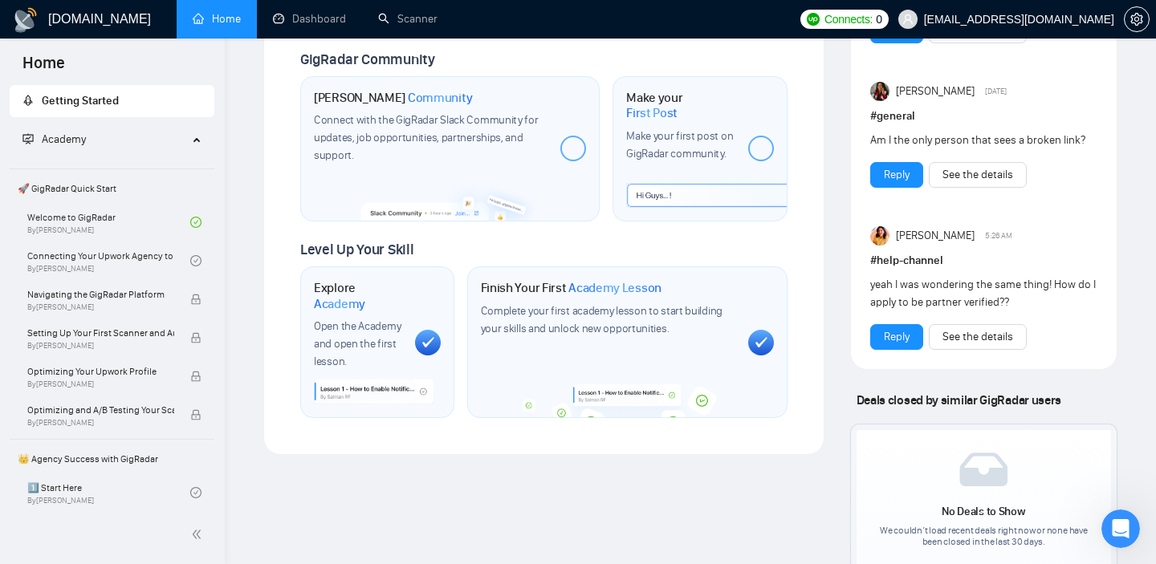
scroll to position [803, 0]
